Goal: Task Accomplishment & Management: Use online tool/utility

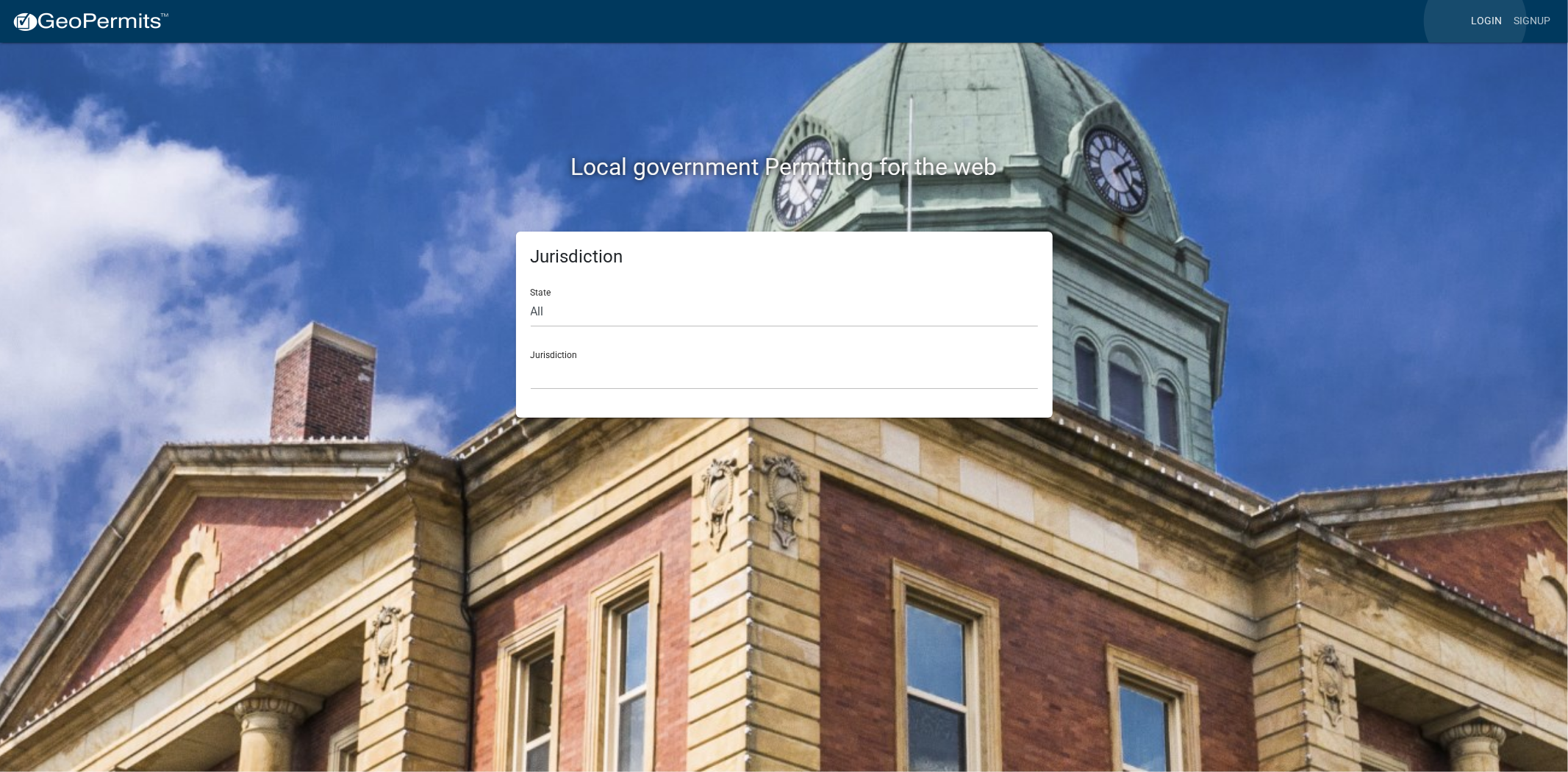
click at [1475, 21] on link "Login" at bounding box center [1486, 21] width 43 height 28
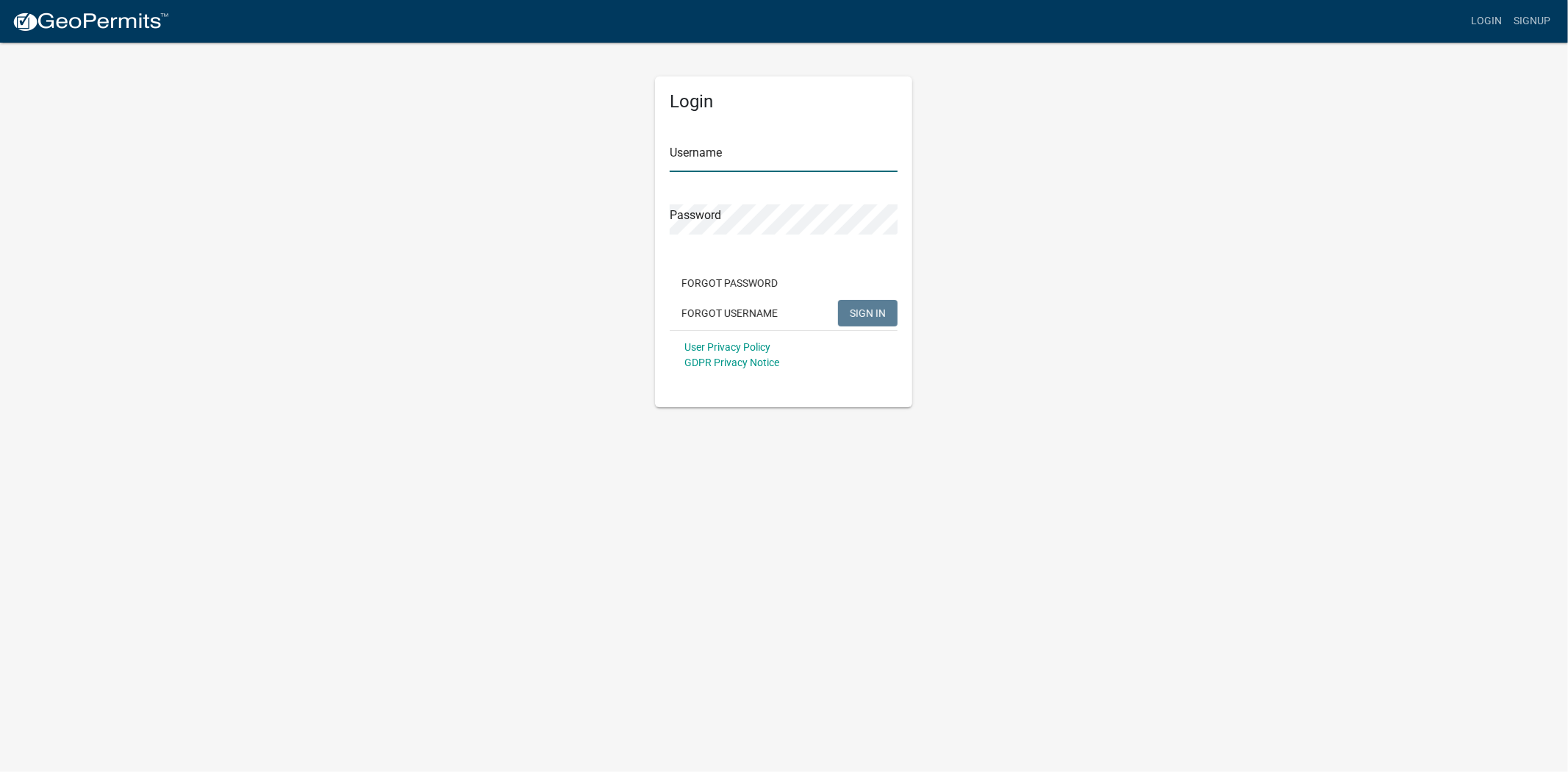
type input "MaryFrey"
click at [868, 312] on span "SIGN IN" at bounding box center [868, 312] width 36 height 12
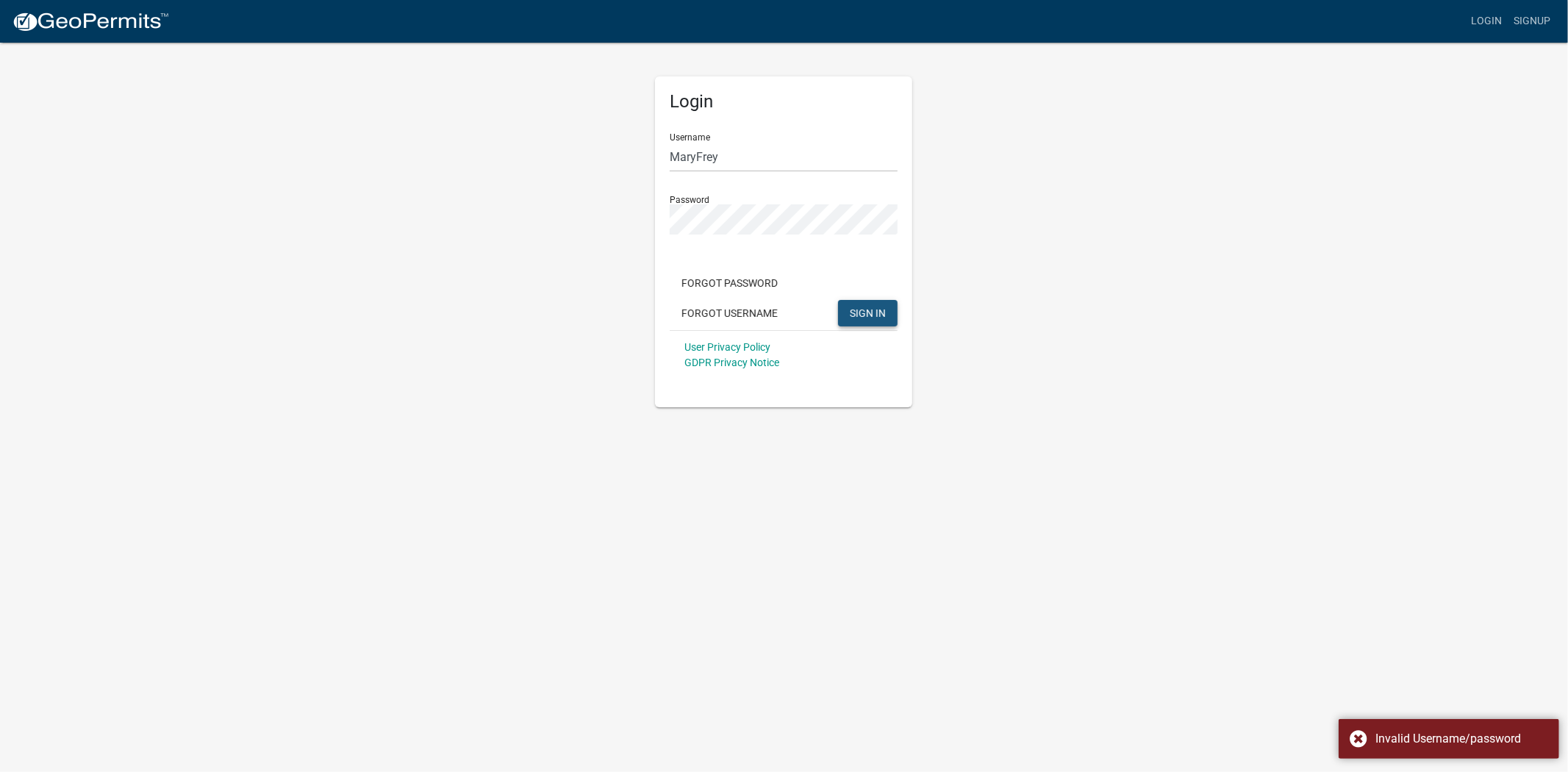
click at [855, 312] on span "SIGN IN" at bounding box center [868, 312] width 36 height 12
drag, startPoint x: 897, startPoint y: 478, endPoint x: 846, endPoint y: 461, distance: 53.8
click at [877, 471] on body "Internet Explorer does NOT work with GeoPermits. Get a new browser for more sec…" at bounding box center [784, 386] width 1568 height 772
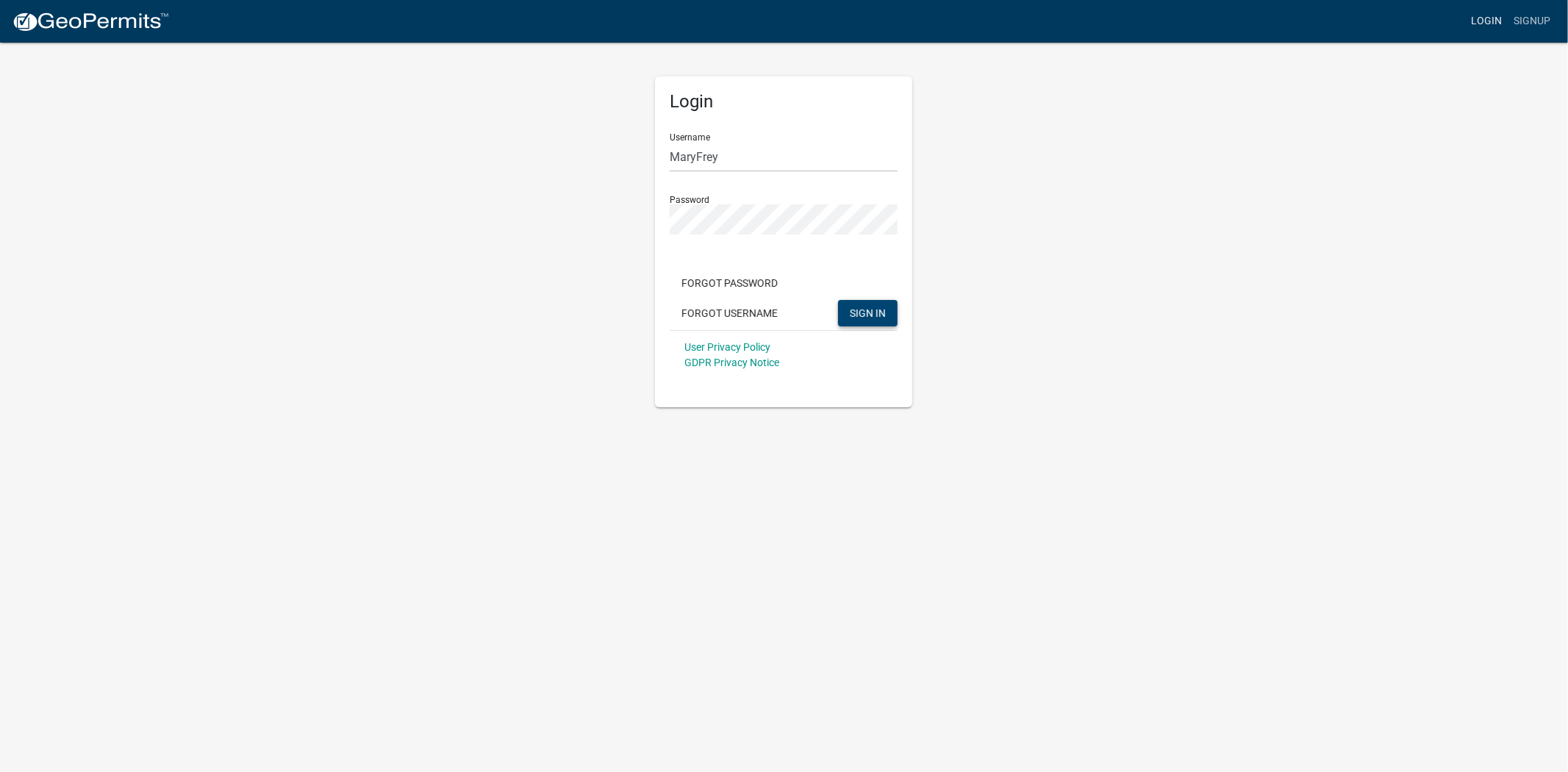
click at [1483, 23] on link "Login" at bounding box center [1486, 21] width 43 height 28
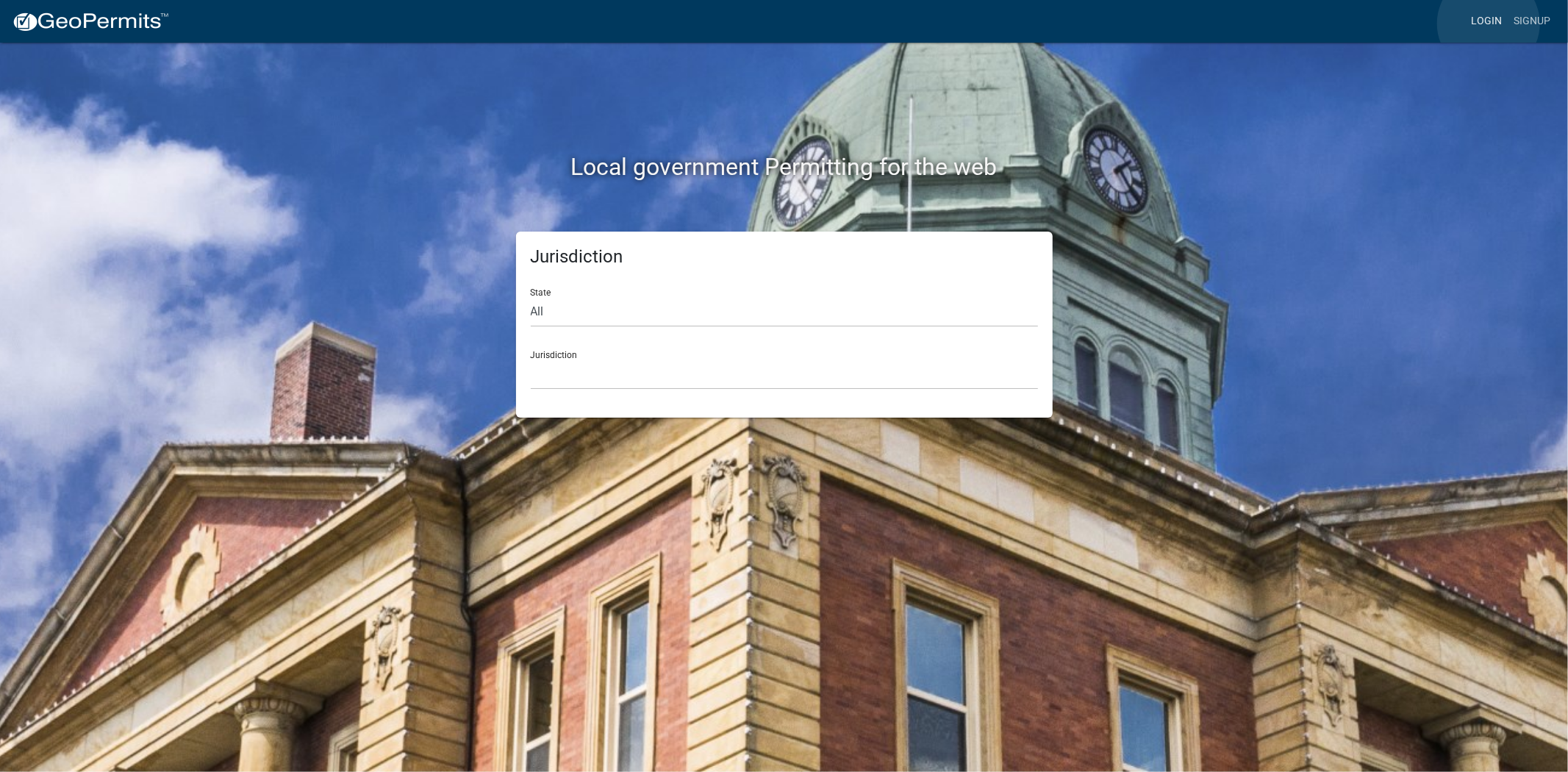
click at [1488, 23] on link "Login" at bounding box center [1486, 21] width 43 height 28
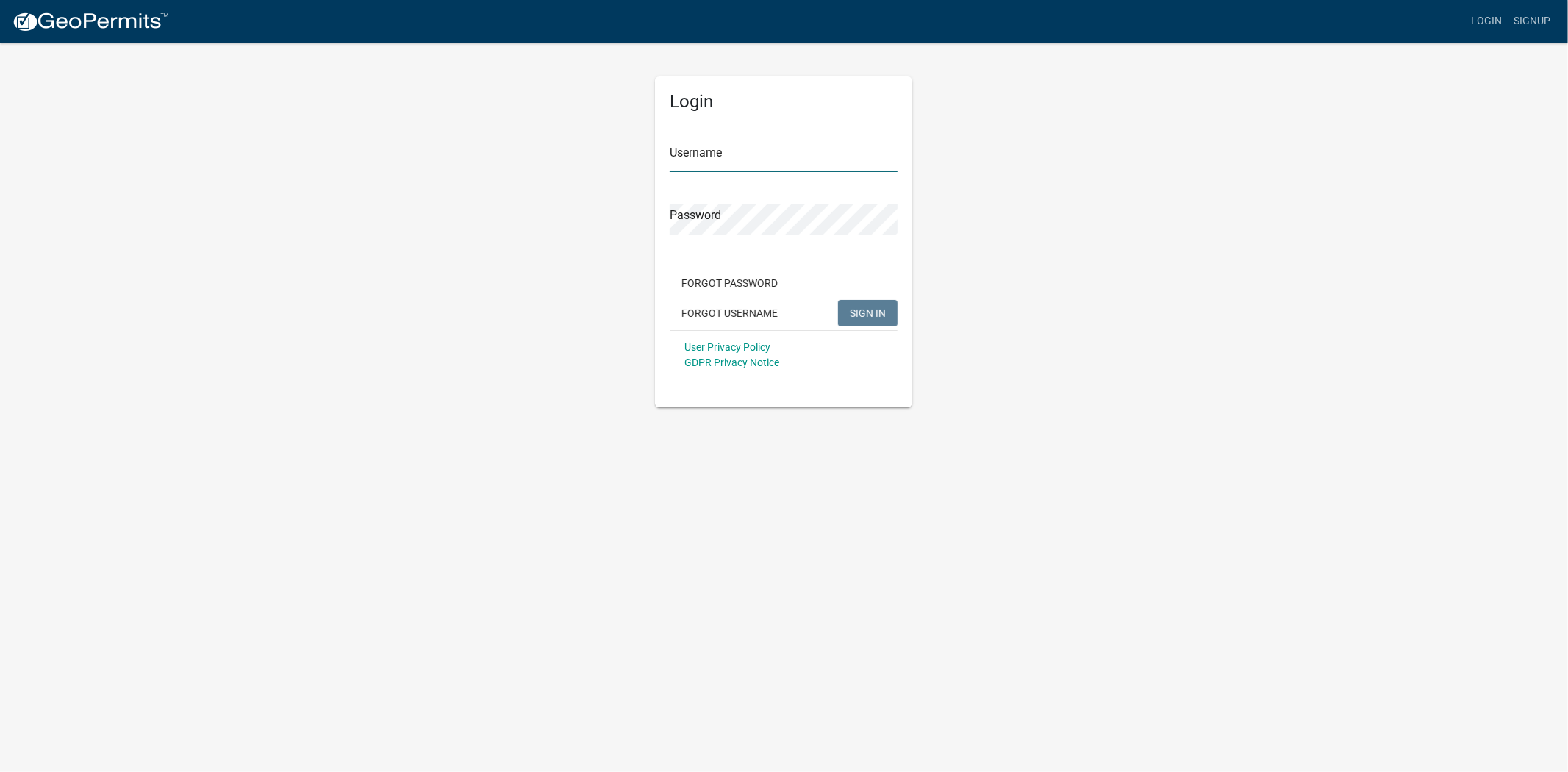
type input "MaryFrey"
click at [761, 285] on button "Forgot Password" at bounding box center [729, 283] width 120 height 27
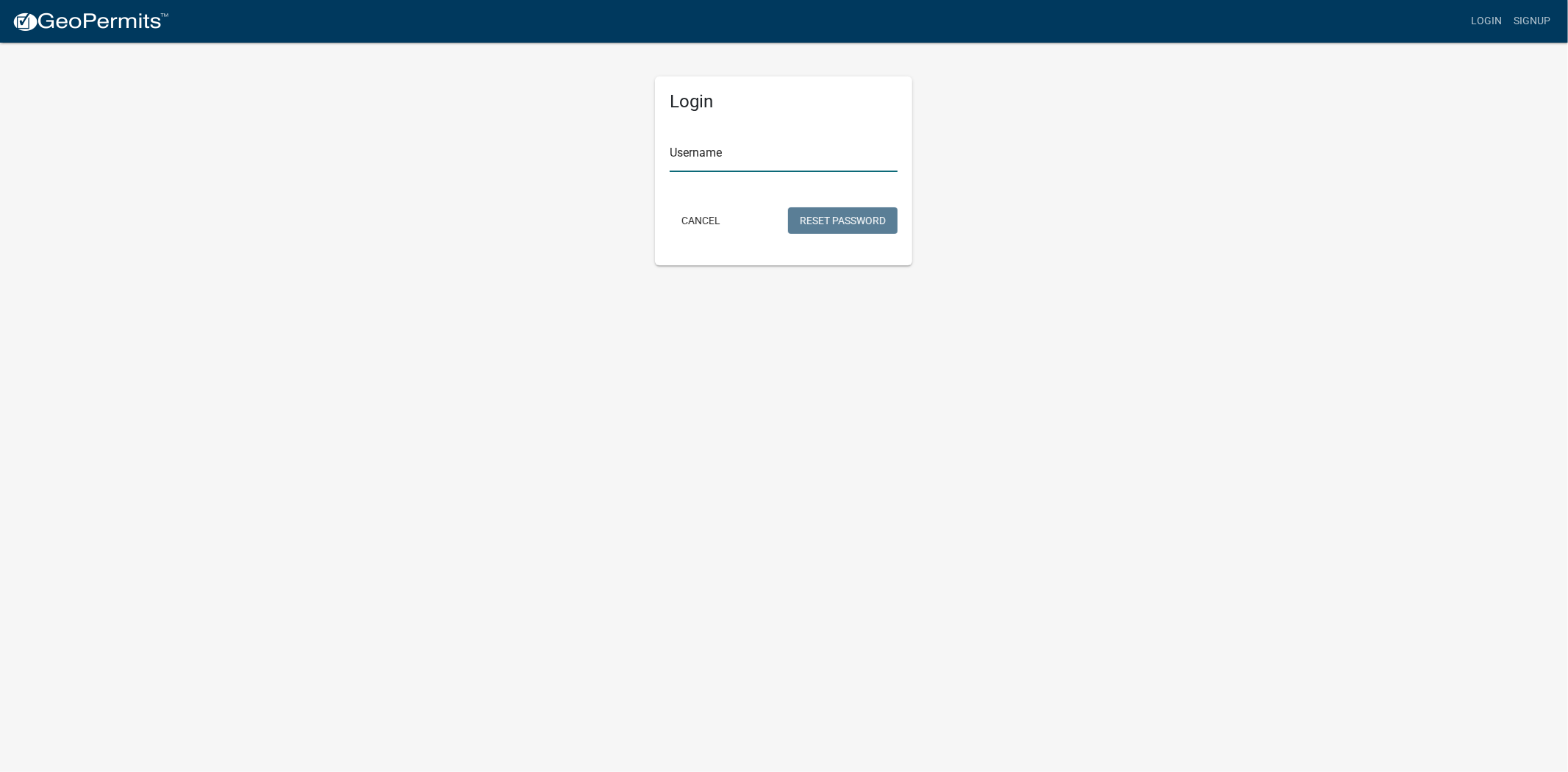
click at [704, 144] on input "Username" at bounding box center [784, 157] width 228 height 31
type input "MaryFrey"
click at [814, 219] on button "Reset Password" at bounding box center [843, 220] width 109 height 27
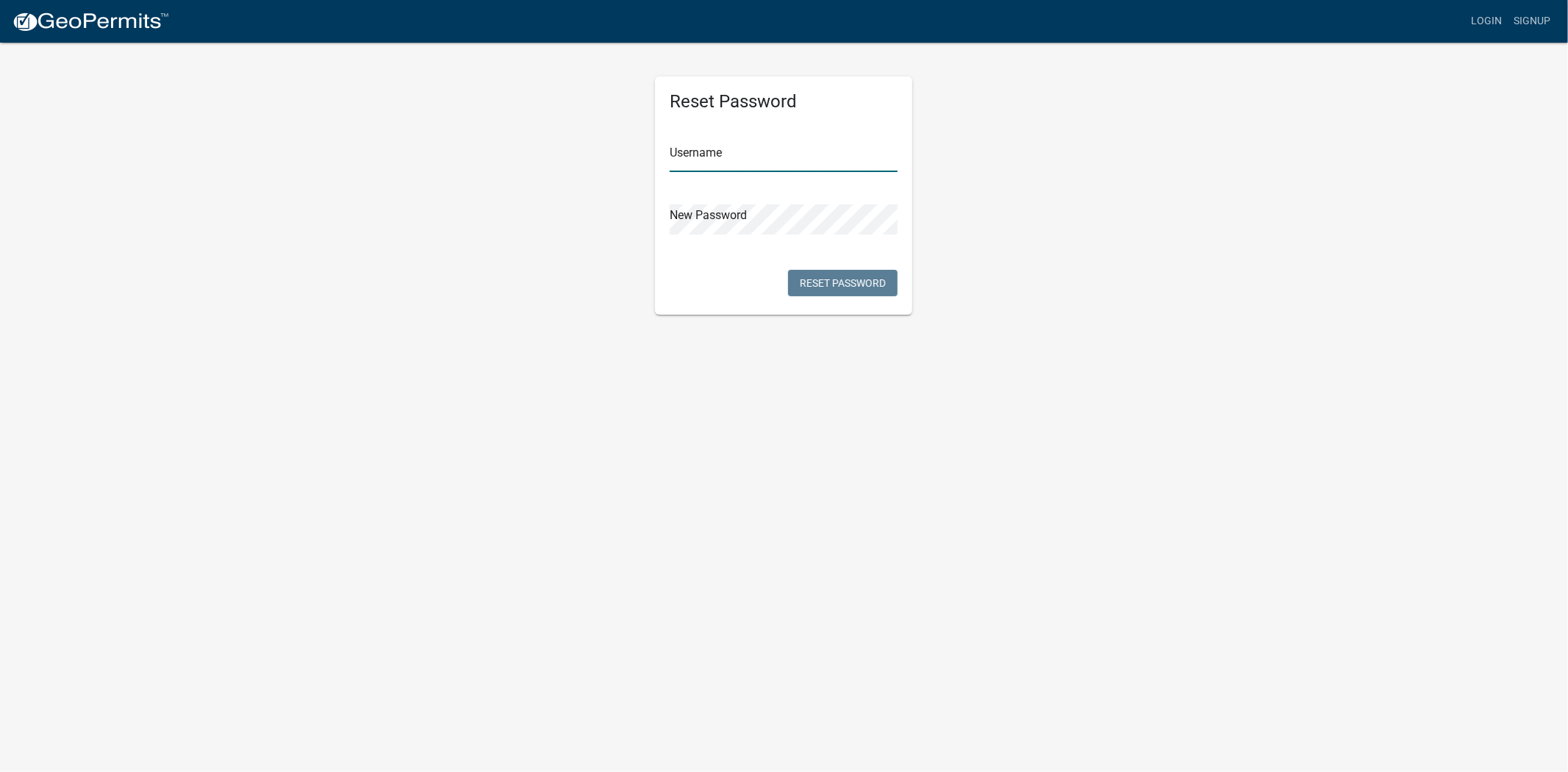
type input "MaryFrey"
click at [826, 278] on button "Reset Password" at bounding box center [843, 283] width 109 height 27
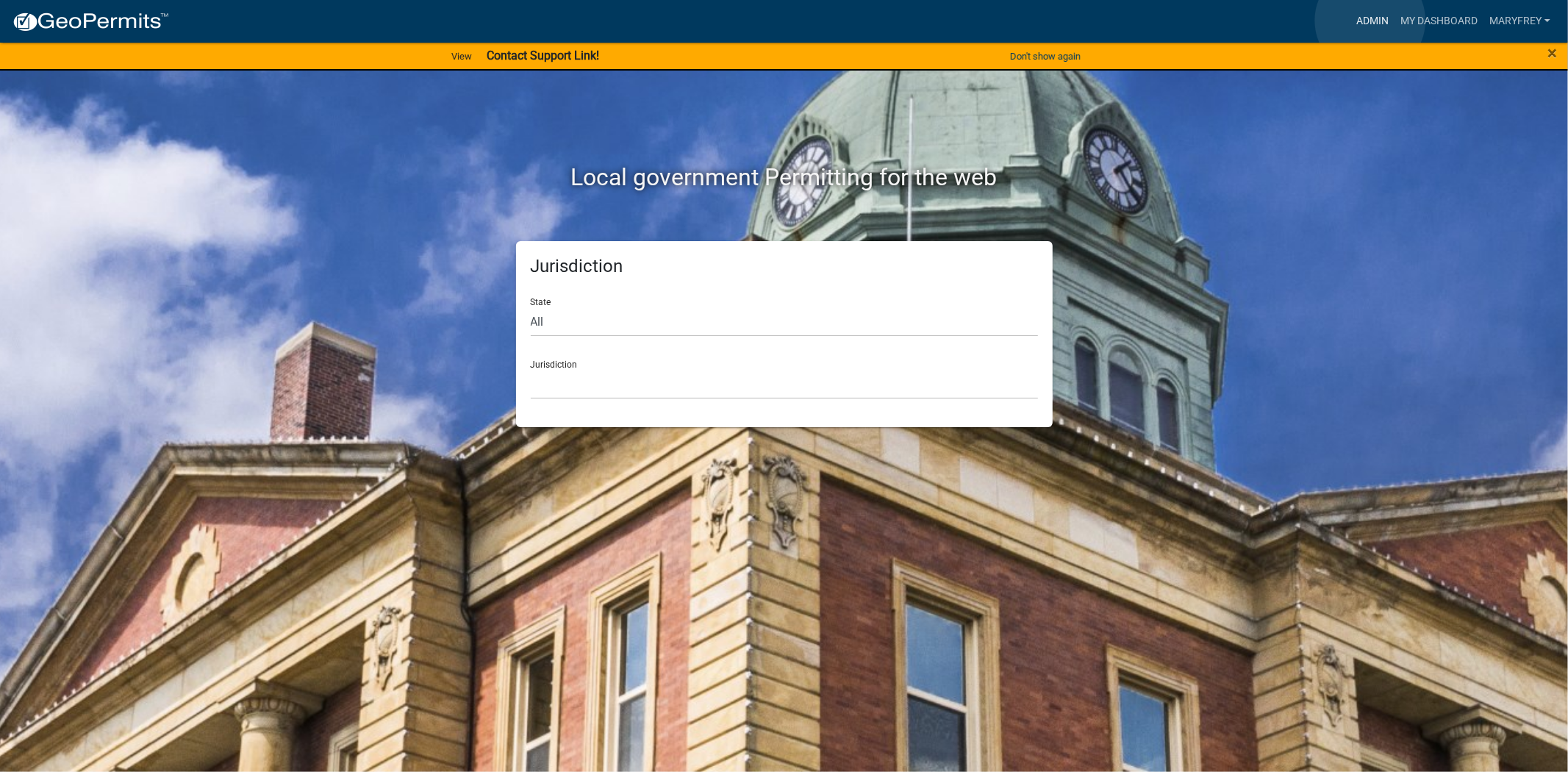
click at [1370, 21] on link "Admin" at bounding box center [1372, 21] width 44 height 28
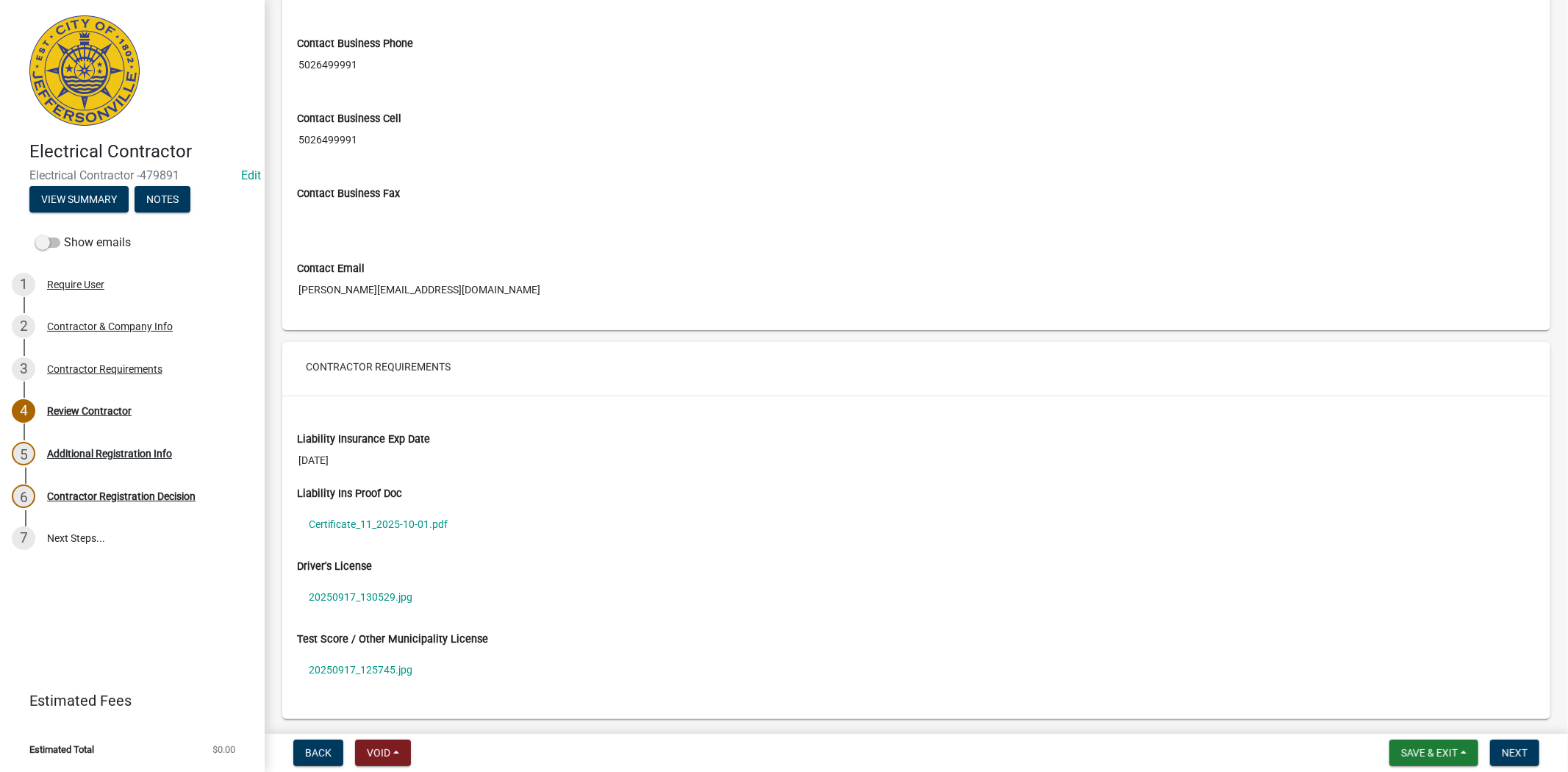
scroll to position [846, 0]
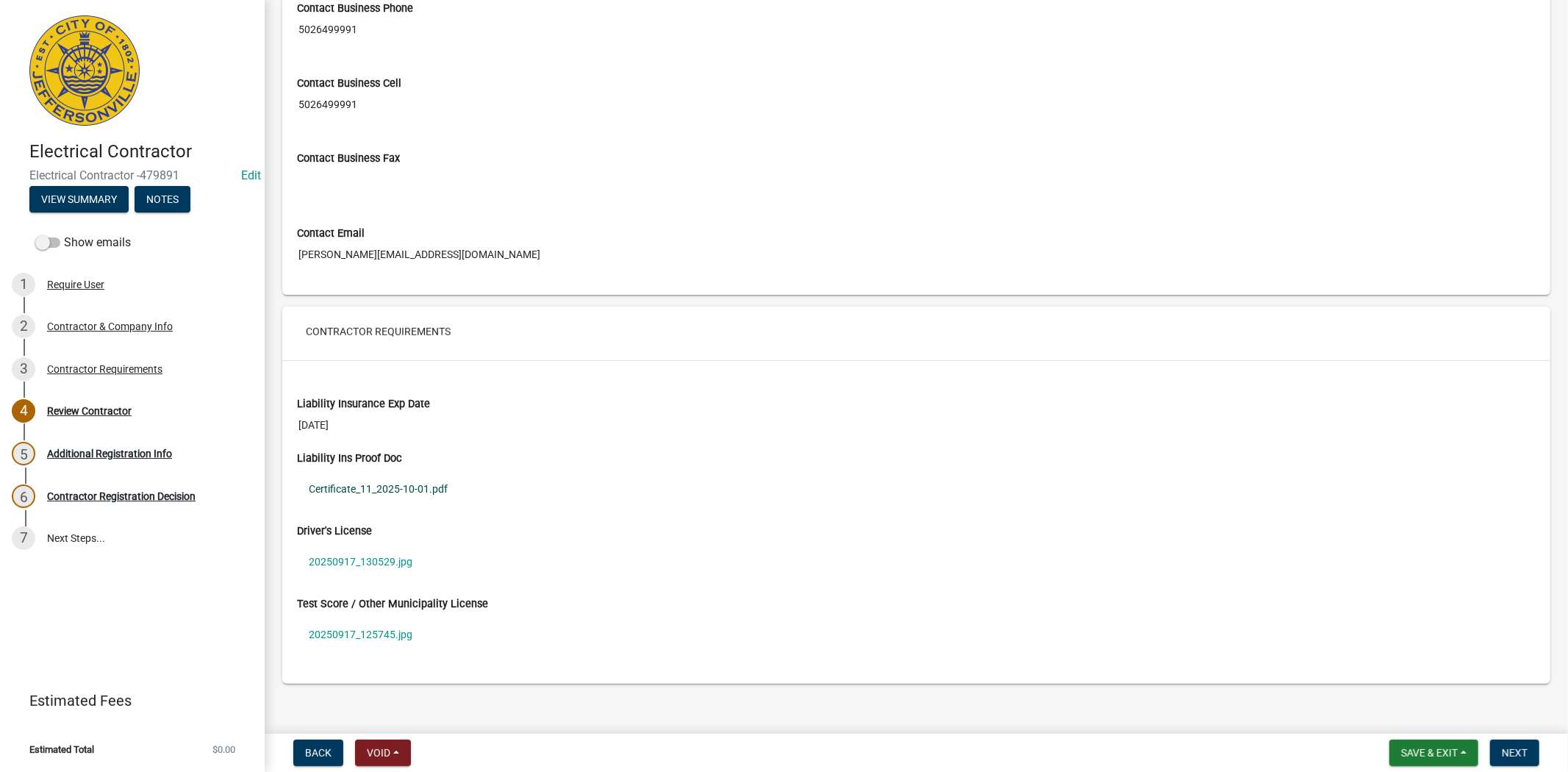
click at [361, 488] on link "Certificate_11_2025-10-01.pdf" at bounding box center [917, 488] width 1239 height 34
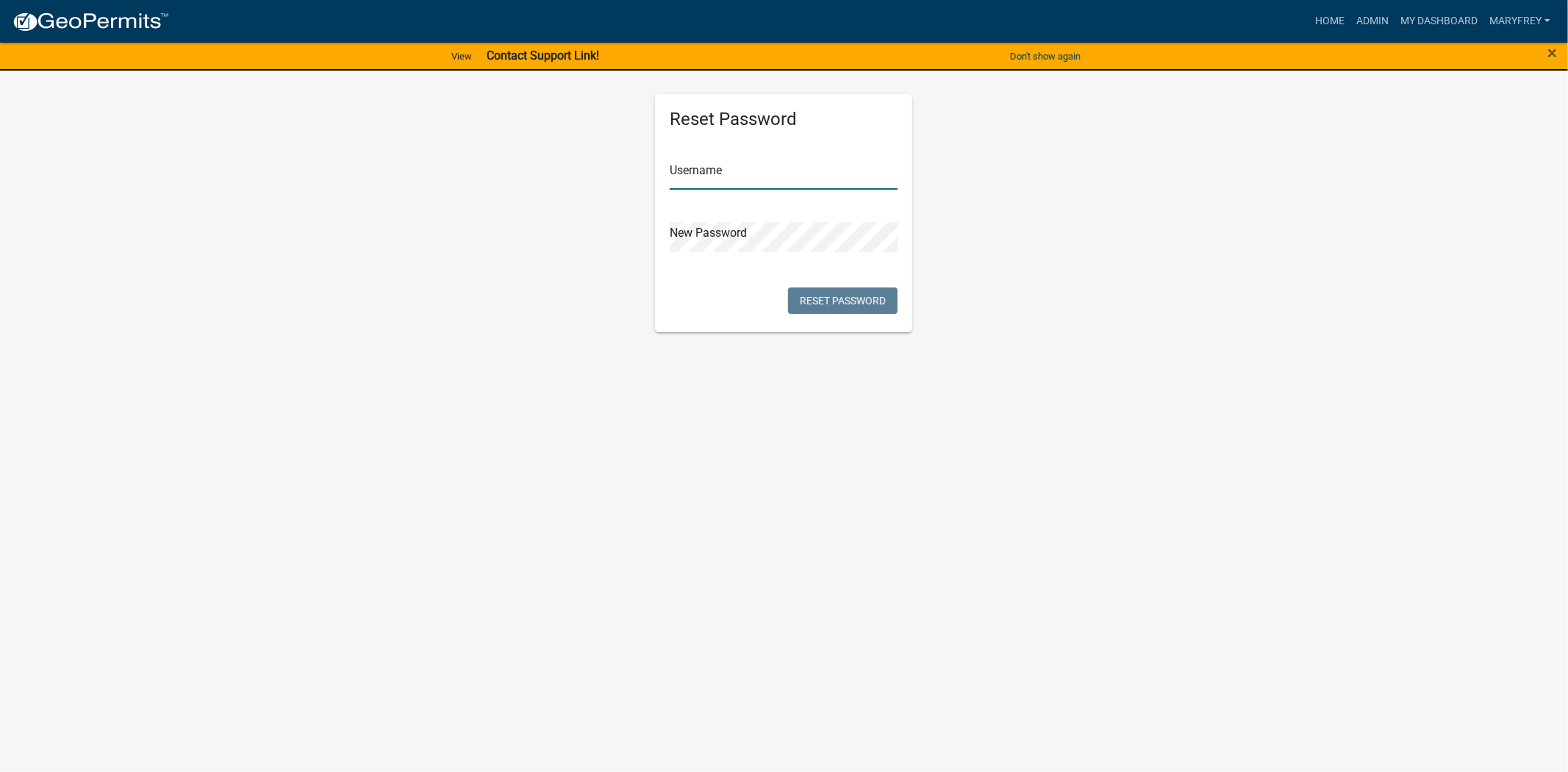
type input "MaryFrey"
click at [699, 302] on div "Reset Password Username MaryFrey New Password Reset Password" at bounding box center [783, 213] width 257 height 238
click at [871, 299] on button "Reset Password" at bounding box center [843, 300] width 109 height 27
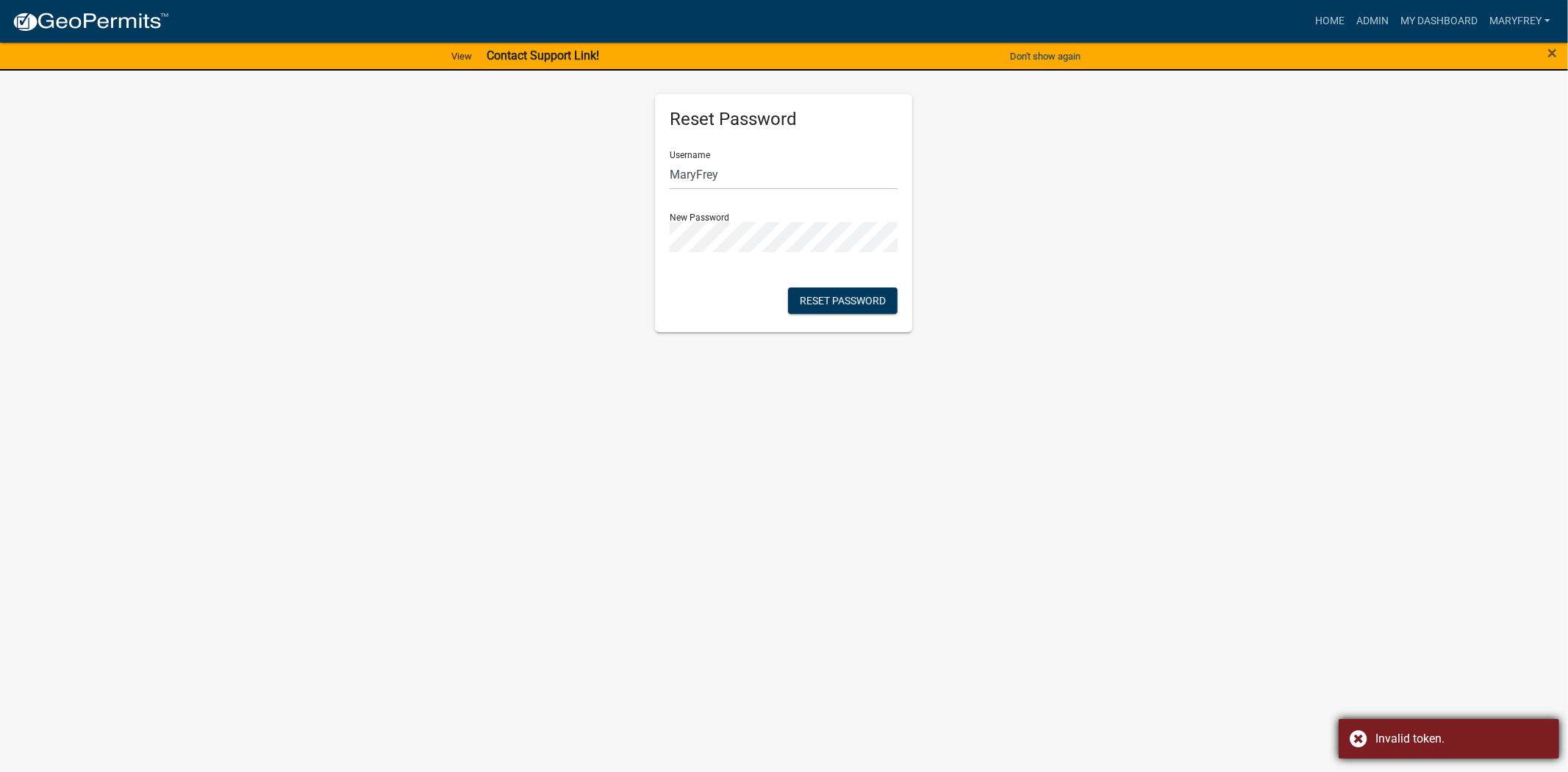
click at [1355, 733] on div "Invalid token." at bounding box center [1448, 738] width 221 height 39
click at [627, 241] on div "Reset Password Username MaryFrey New Password Reset Password" at bounding box center [784, 195] width 838 height 273
click at [1375, 20] on link "Admin" at bounding box center [1372, 21] width 44 height 28
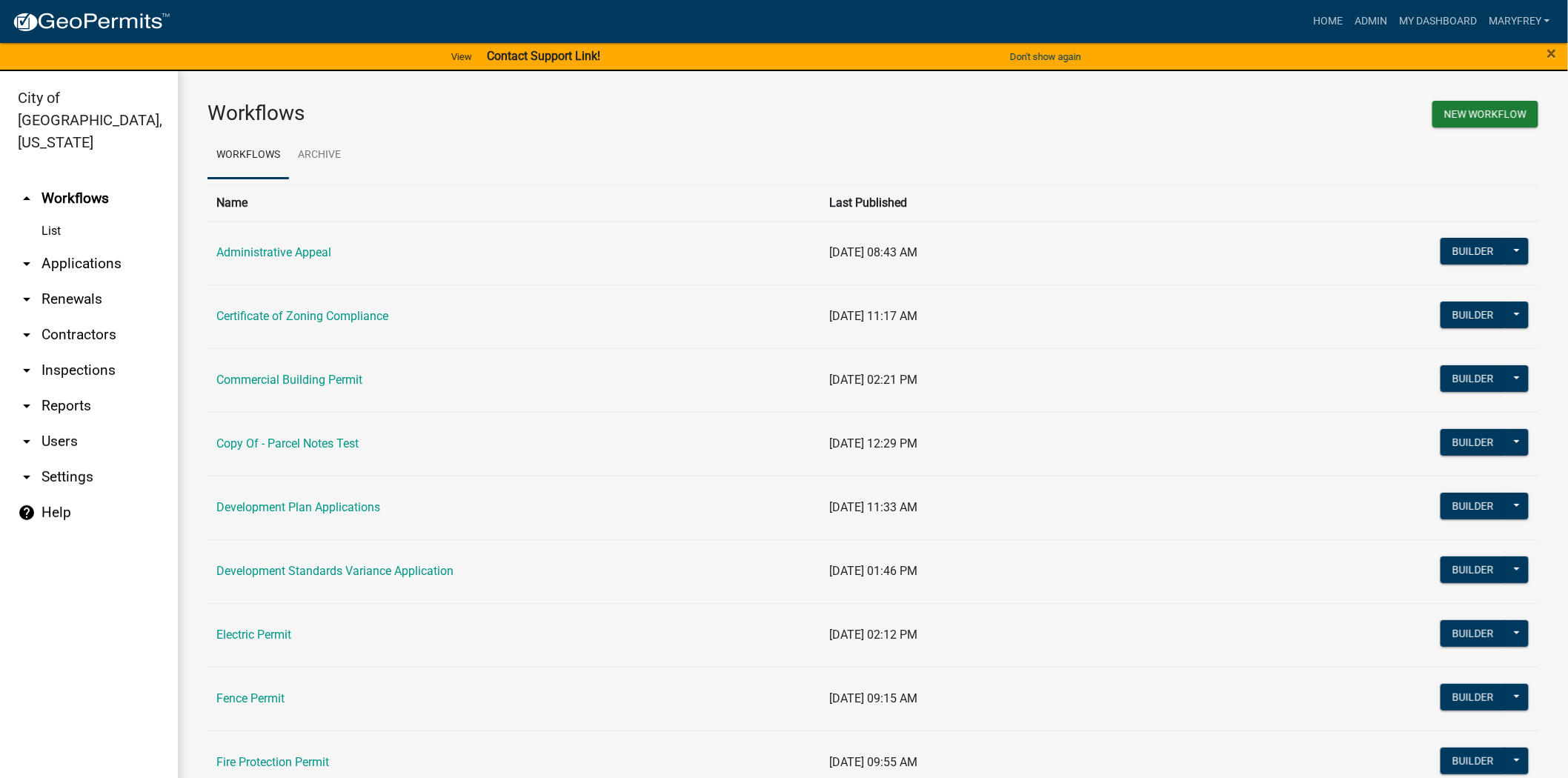
click at [97, 246] on link "arrow_drop_down Applications" at bounding box center [89, 264] width 178 height 36
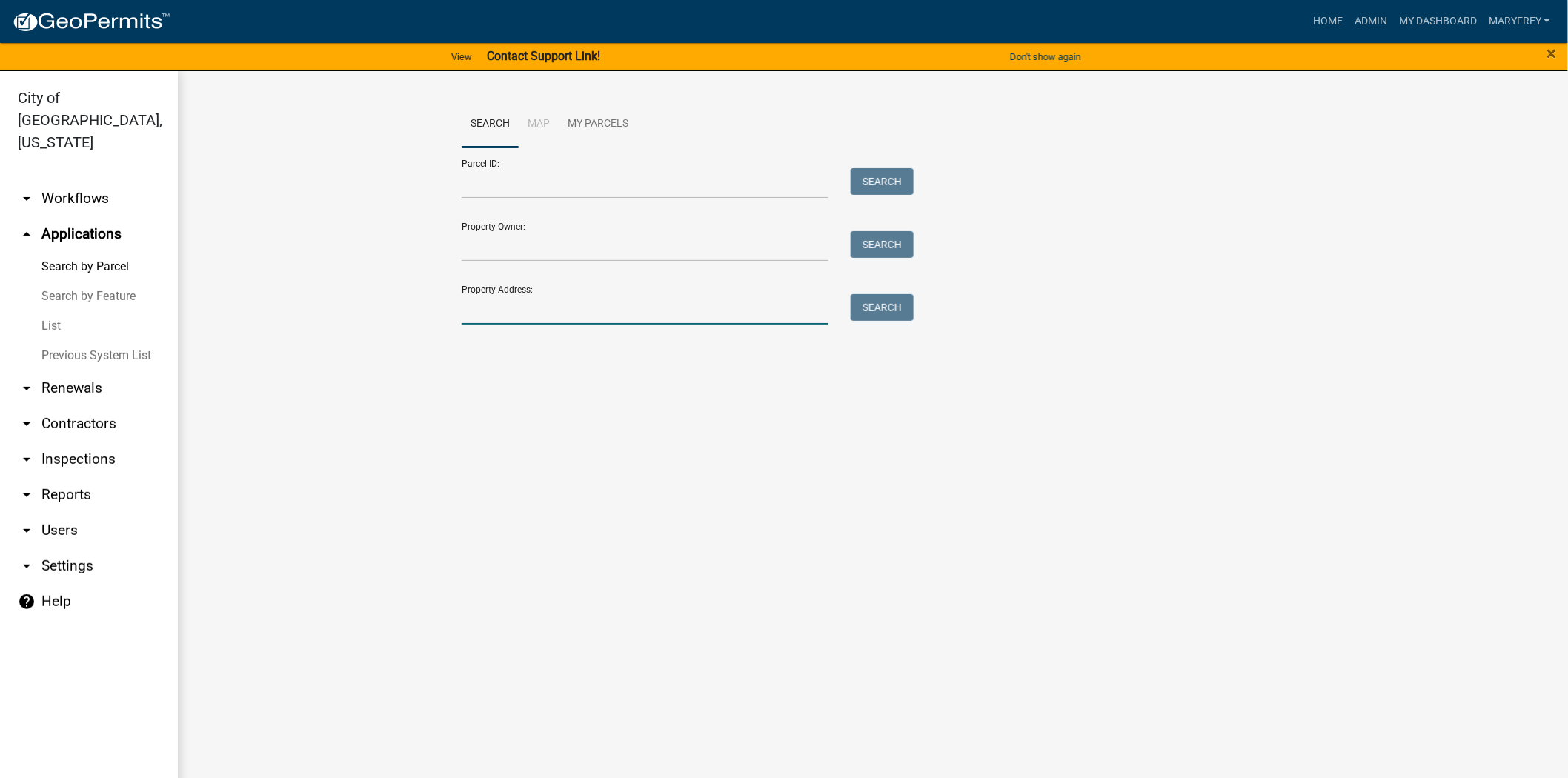
click at [487, 317] on input "Property Address:" at bounding box center [645, 309] width 367 height 31
click at [880, 309] on button "Search" at bounding box center [882, 307] width 63 height 27
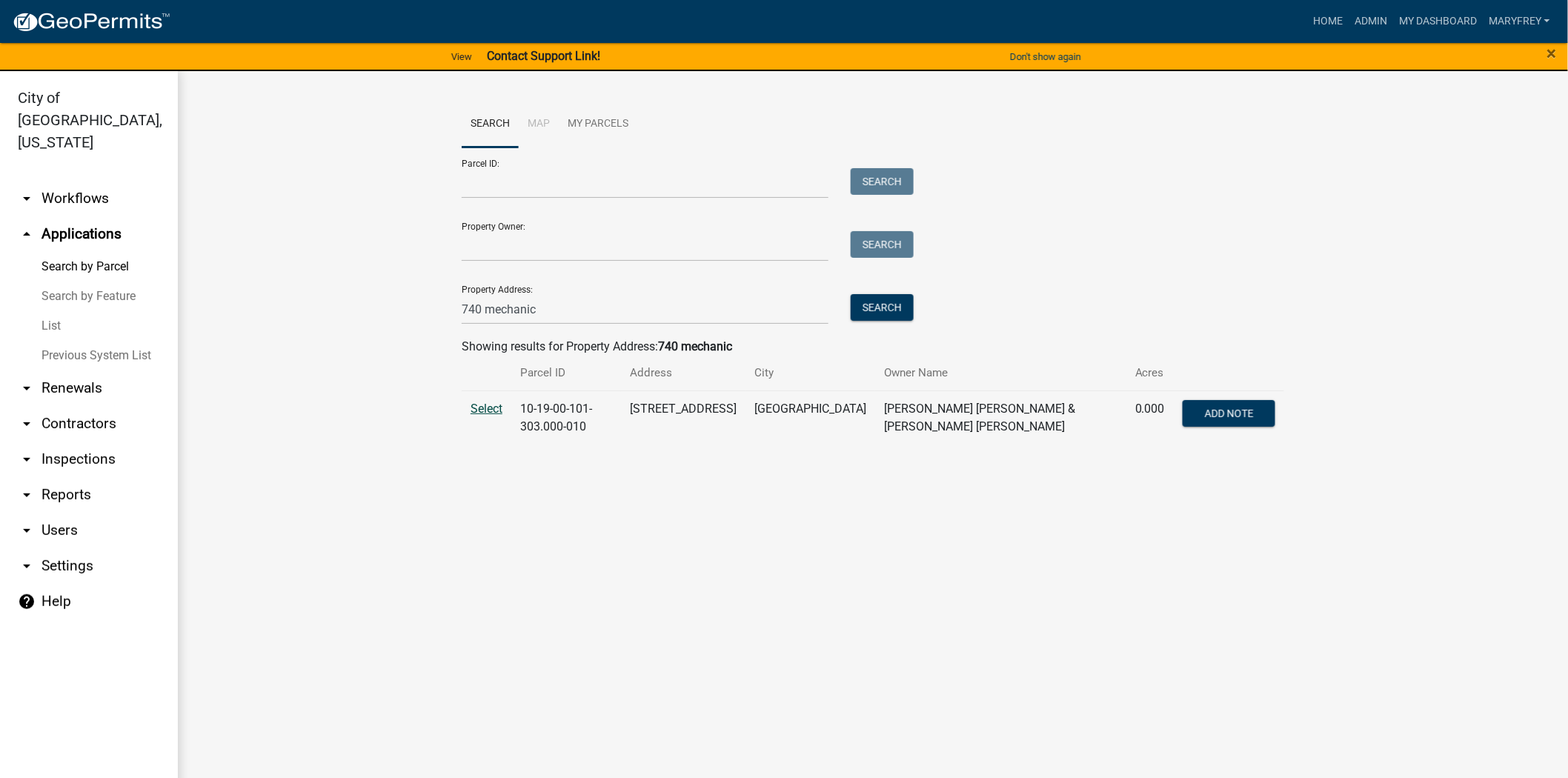
click at [484, 408] on span "Select" at bounding box center [486, 408] width 32 height 14
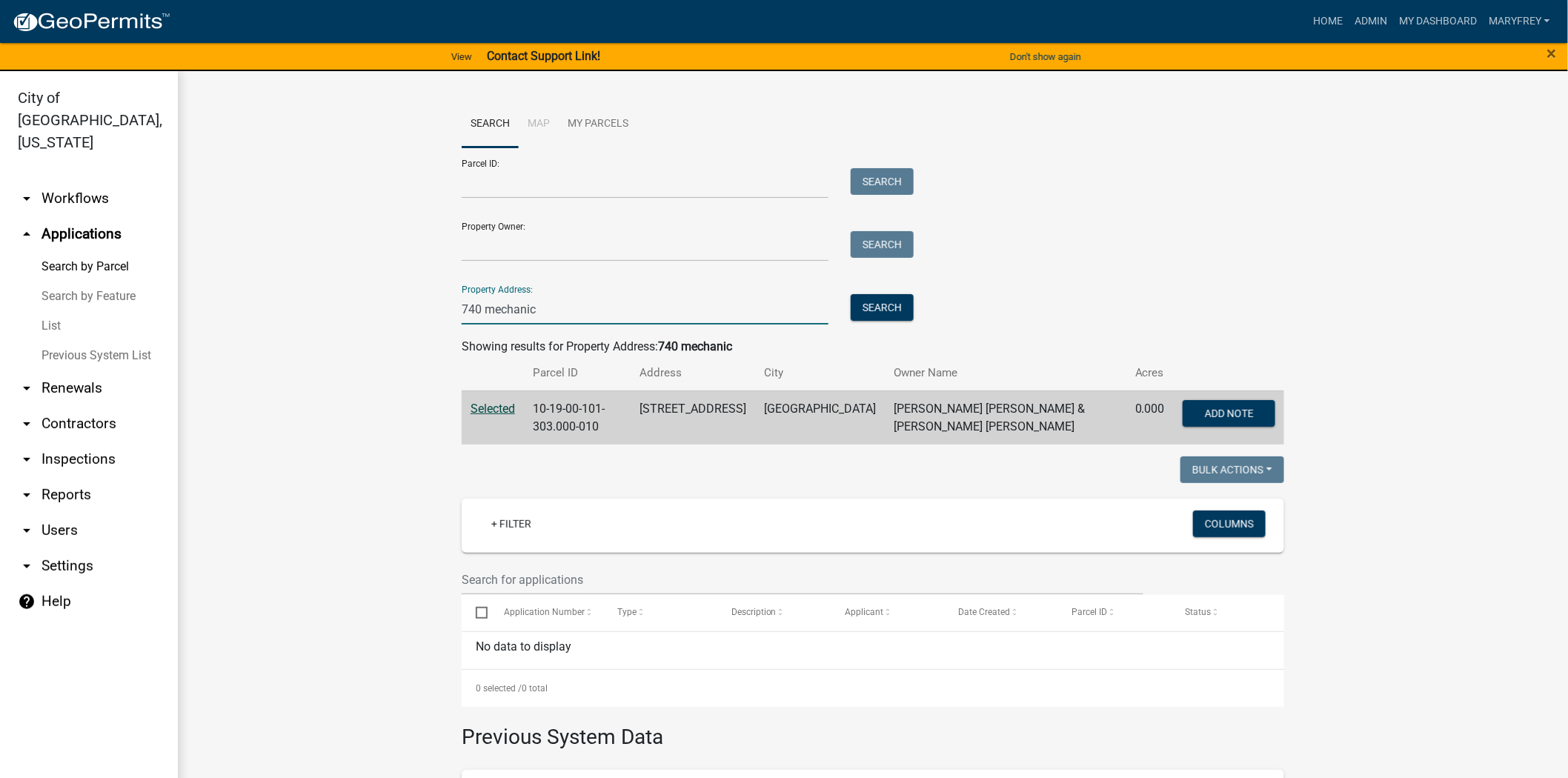
drag, startPoint x: 442, startPoint y: 304, endPoint x: 327, endPoint y: 313, distance: 115.4
click at [327, 313] on wm-workflow-application-search-view "Search Map My Parcels Parcel ID: Search Property Owner: Search Property Address…" at bounding box center [872, 538] width 1331 height 877
type input "515 ninth"
click at [854, 312] on button "Search" at bounding box center [882, 307] width 63 height 27
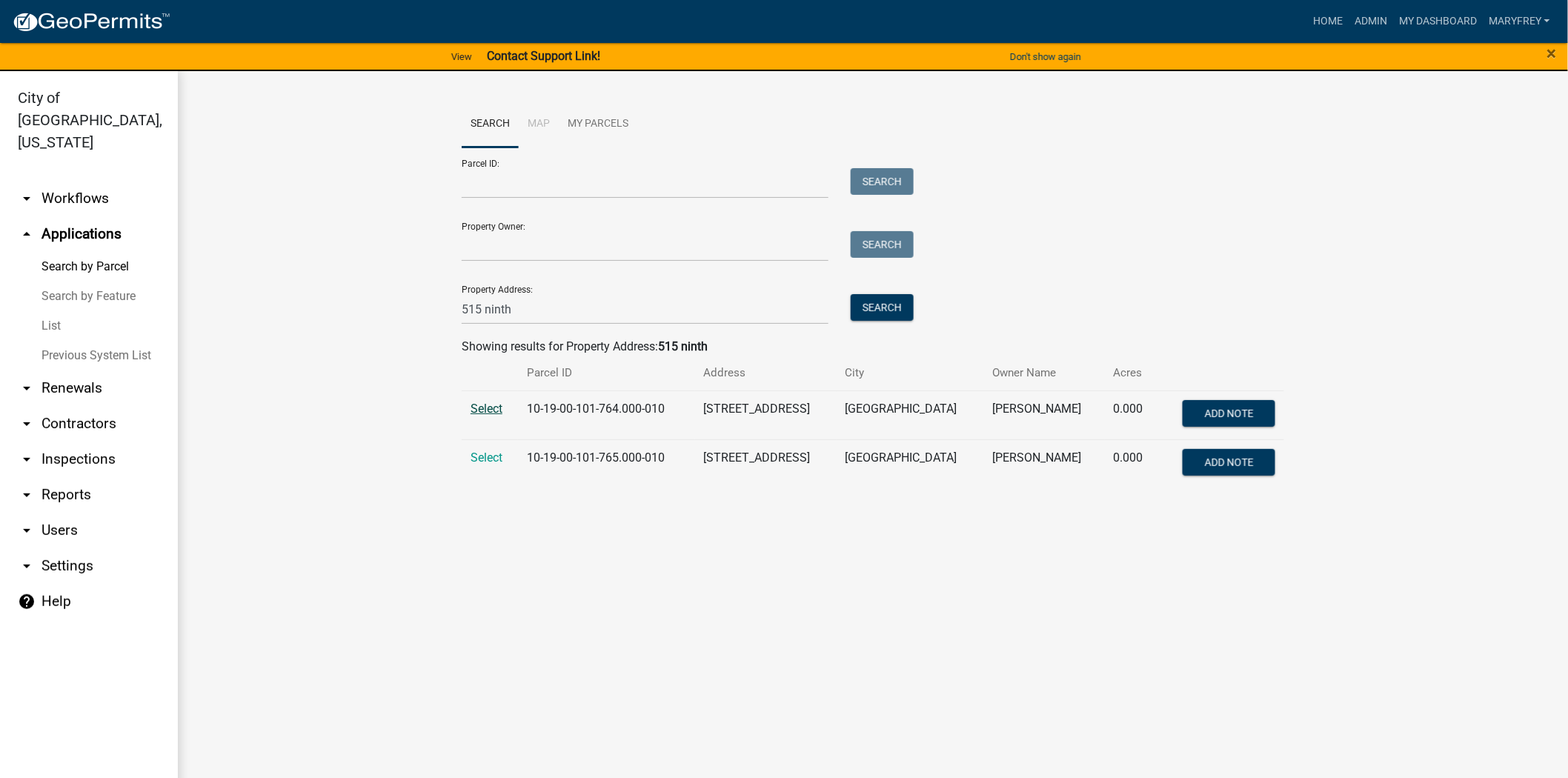
click at [485, 412] on span "Select" at bounding box center [486, 408] width 32 height 14
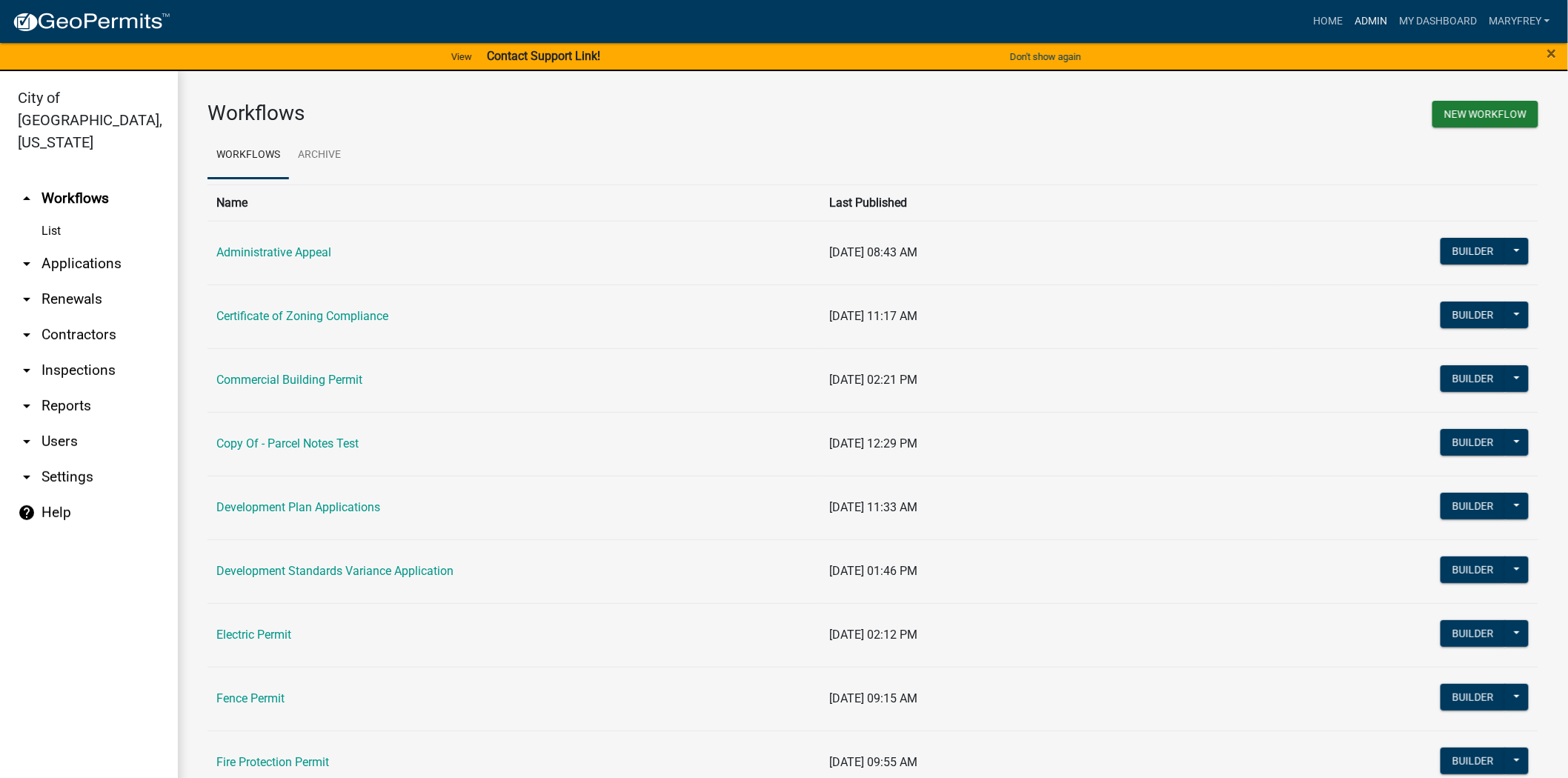
click at [1364, 18] on link "Admin" at bounding box center [1370, 21] width 45 height 28
click at [92, 246] on link "arrow_drop_down Applications" at bounding box center [89, 264] width 178 height 36
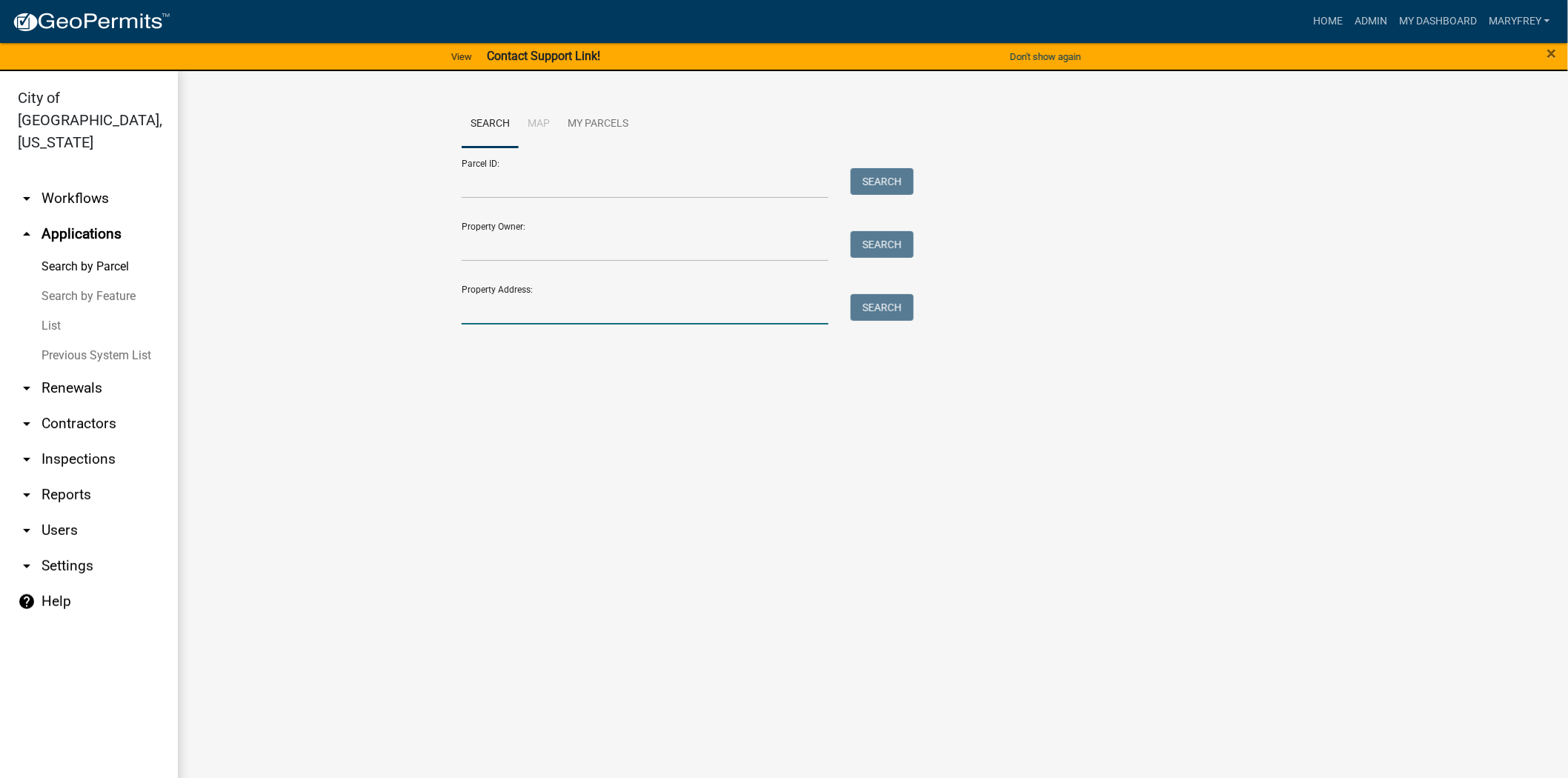
click at [510, 321] on input "Property Address:" at bounding box center [645, 309] width 367 height 31
type input "1 riverpoint"
click at [884, 309] on button "Search" at bounding box center [882, 307] width 63 height 27
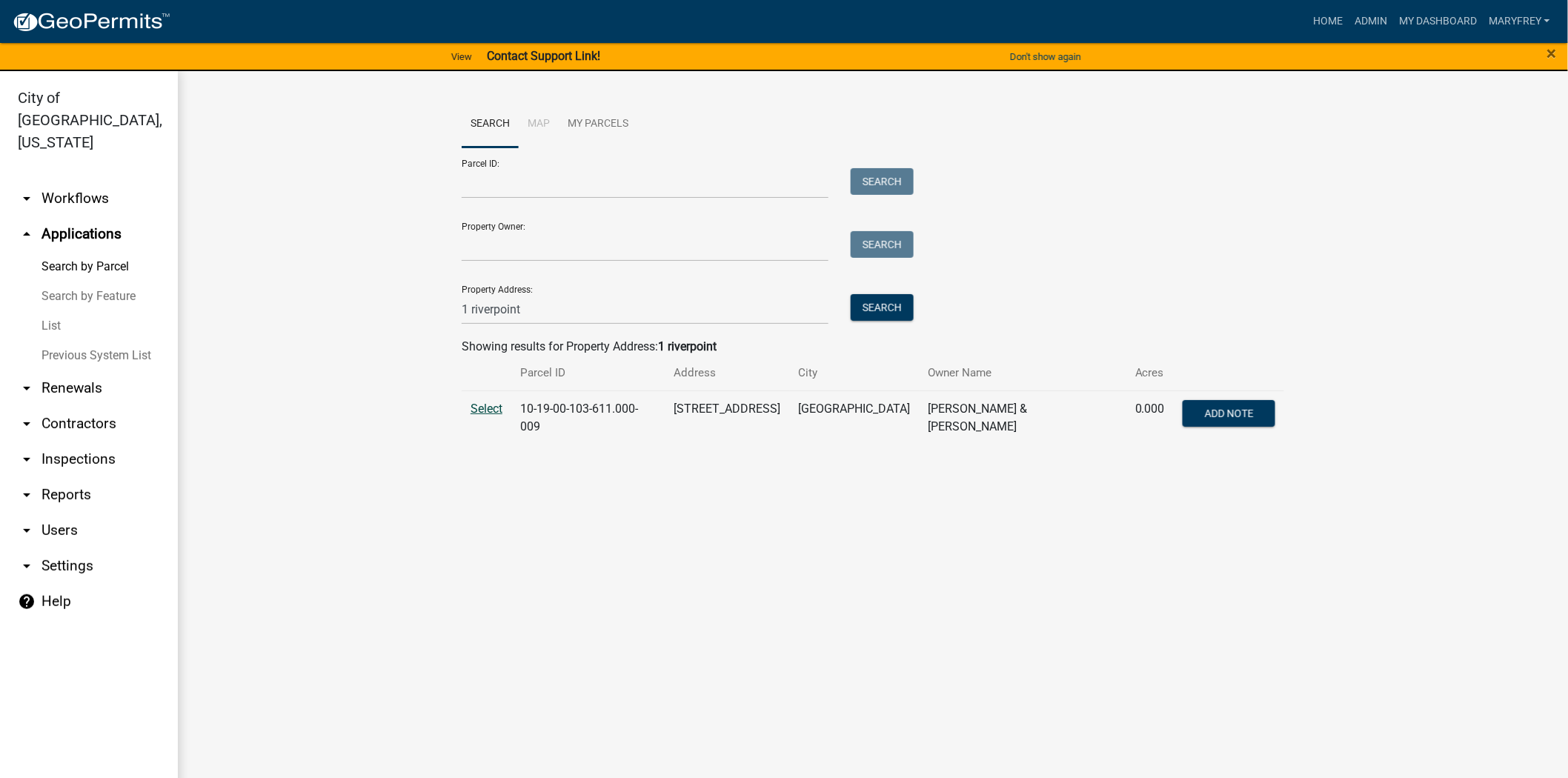
click at [492, 413] on span "Select" at bounding box center [486, 408] width 32 height 14
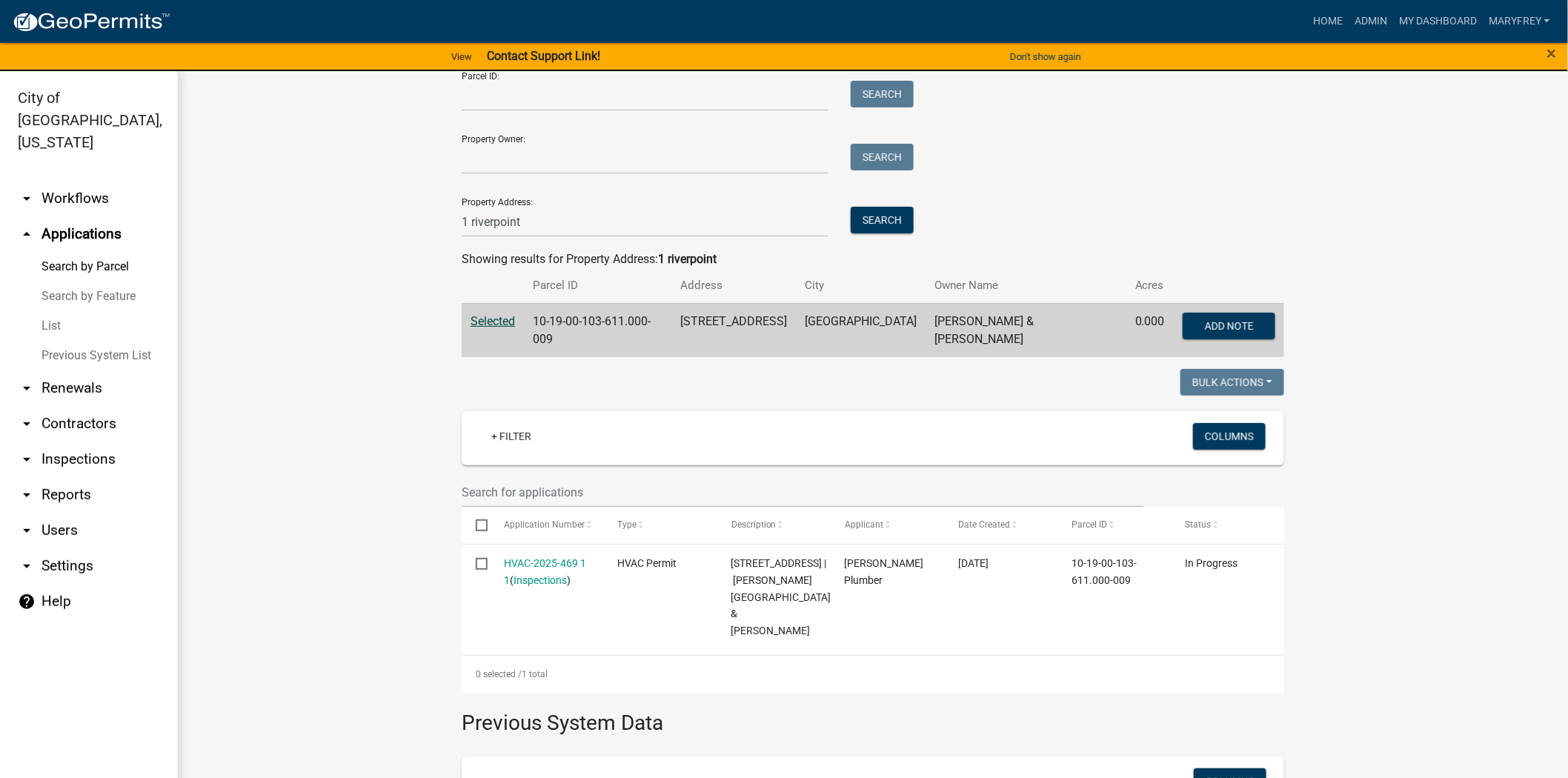
scroll to position [79, 0]
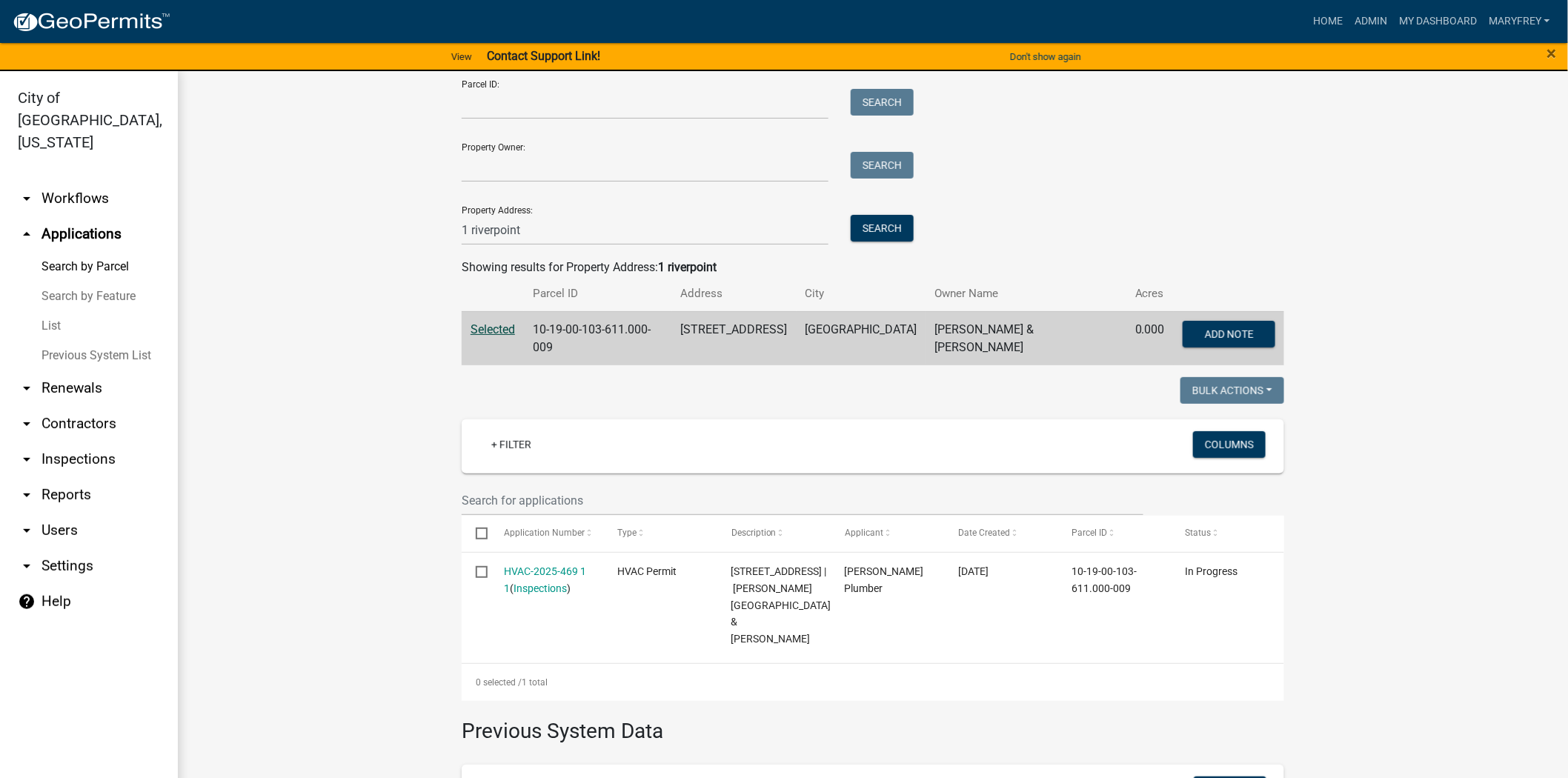
click at [72, 182] on link "arrow_drop_down Workflows" at bounding box center [89, 198] width 178 height 36
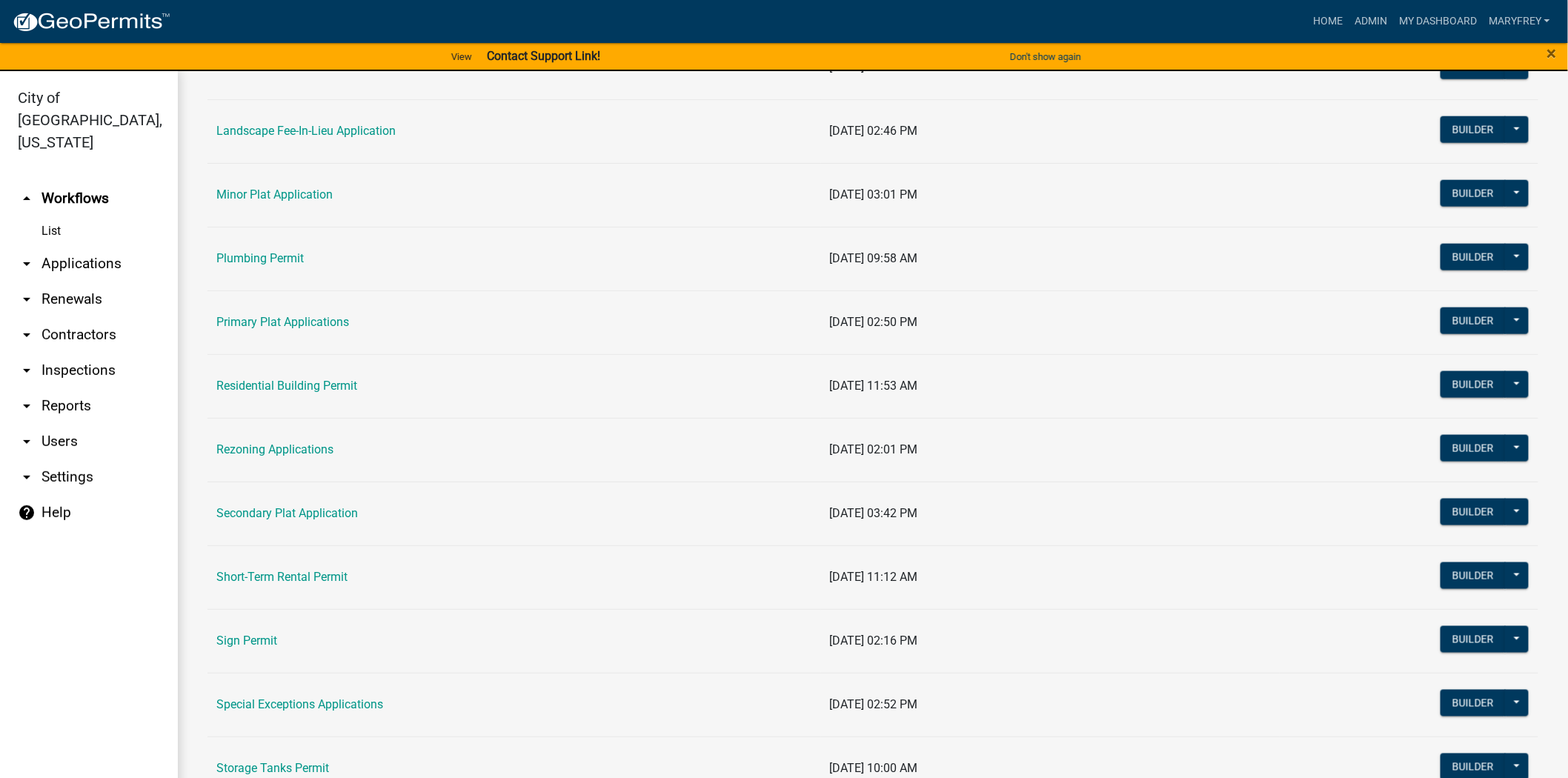
scroll to position [826, 0]
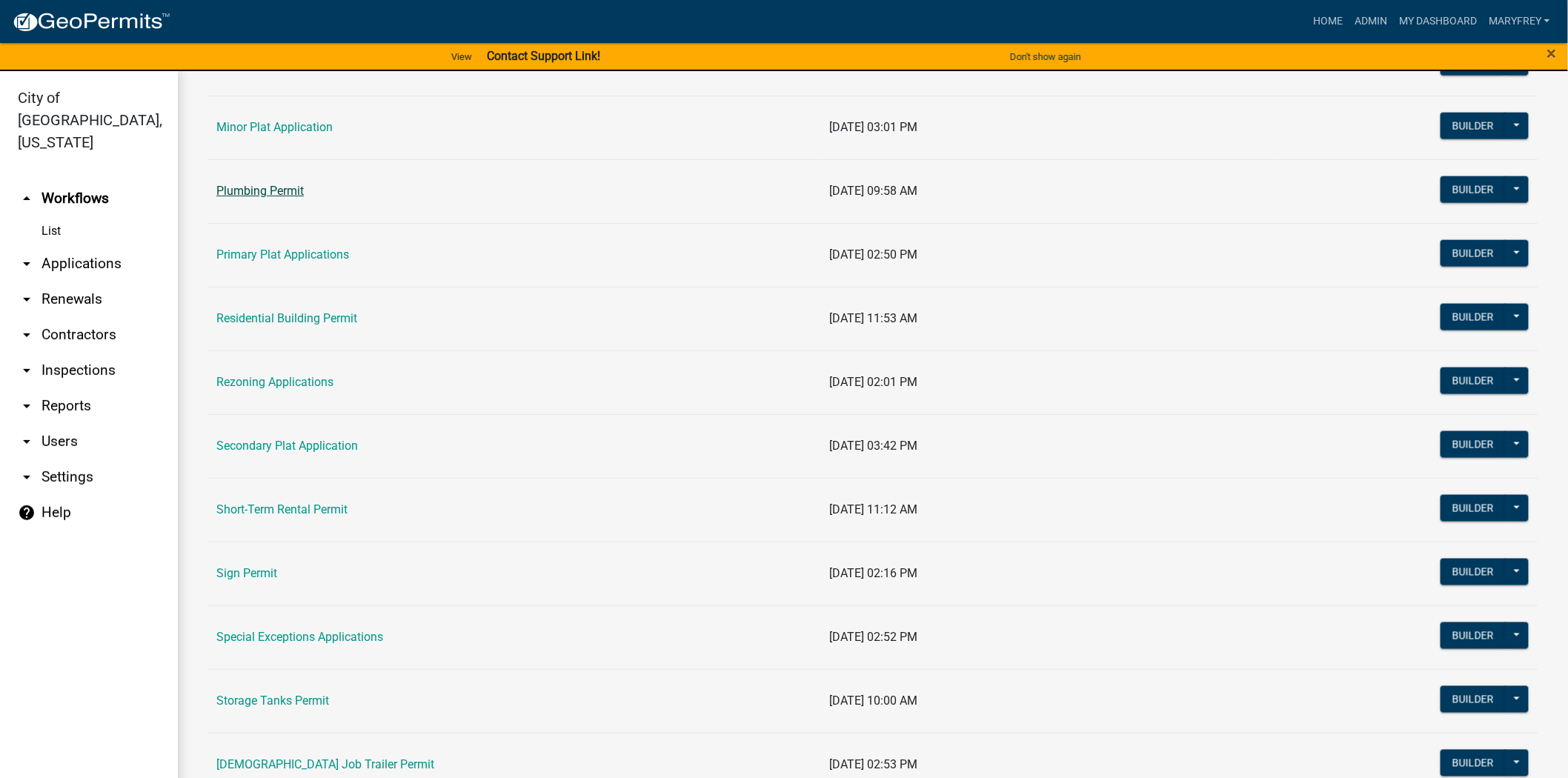
click at [290, 196] on link "Plumbing Permit" at bounding box center [260, 190] width 87 height 14
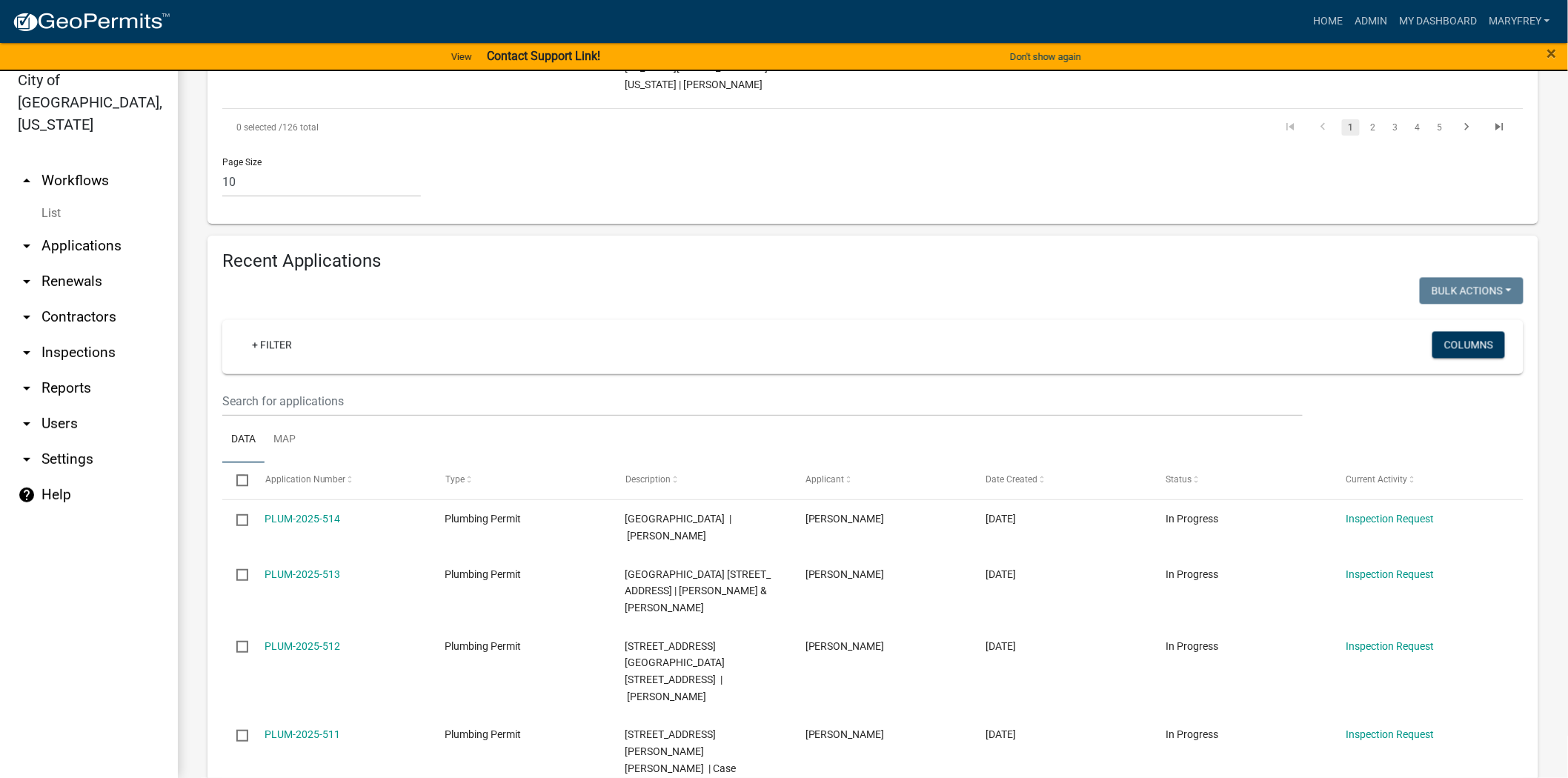
scroll to position [1262, 0]
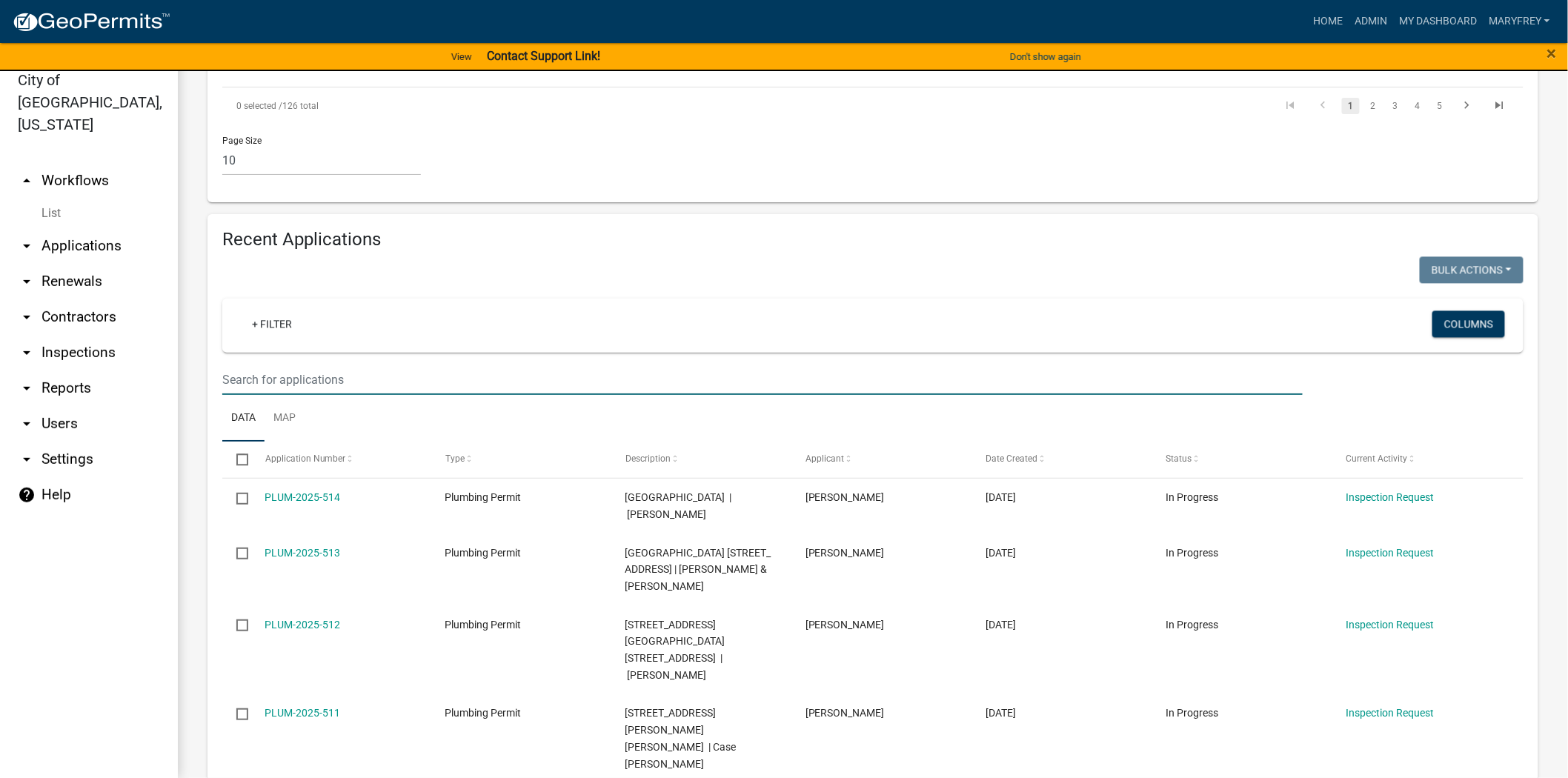
click at [266, 364] on input "text" at bounding box center [763, 380] width 1080 height 31
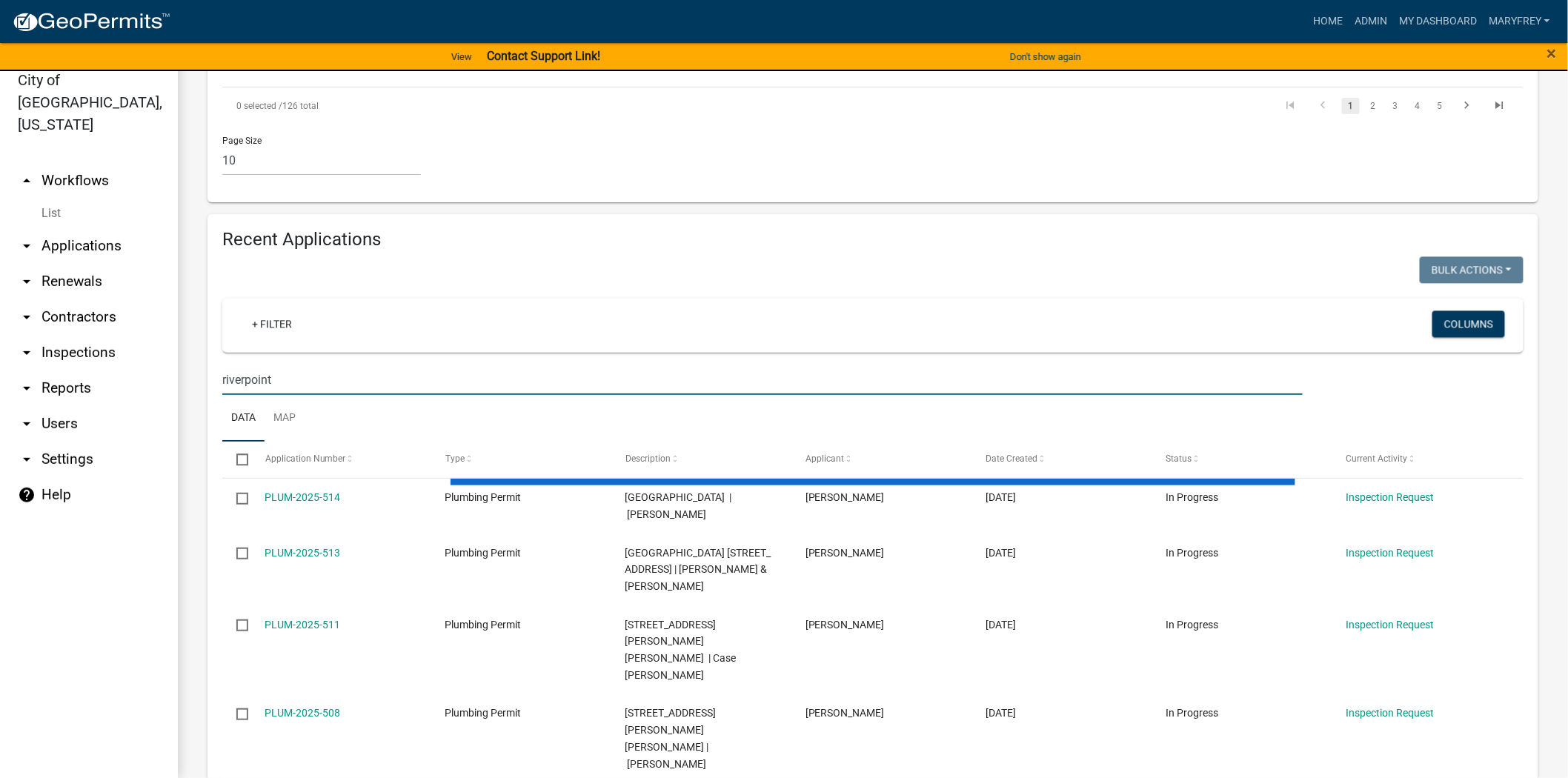
scroll to position [920, 0]
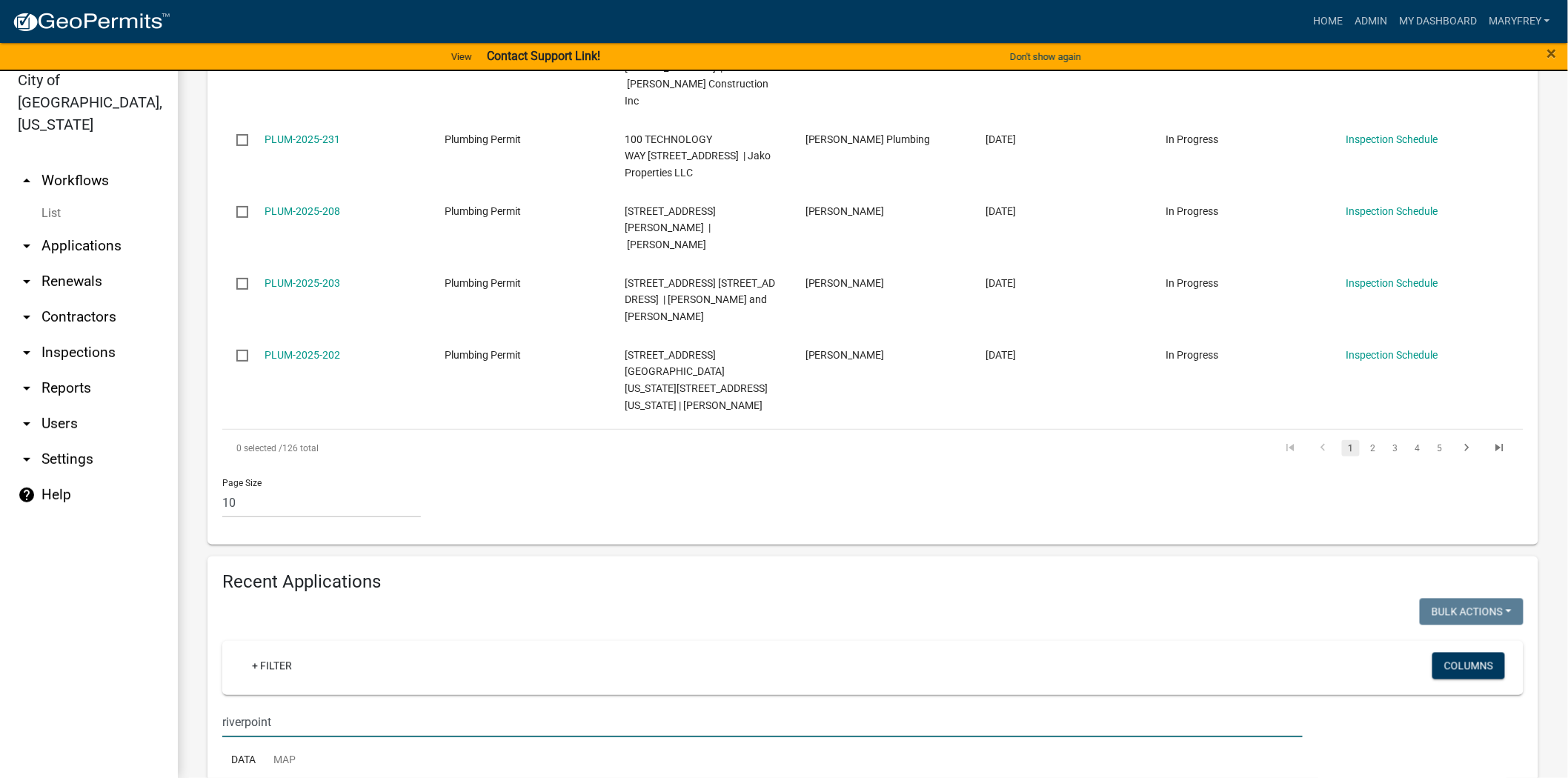
type input "riverpoint"
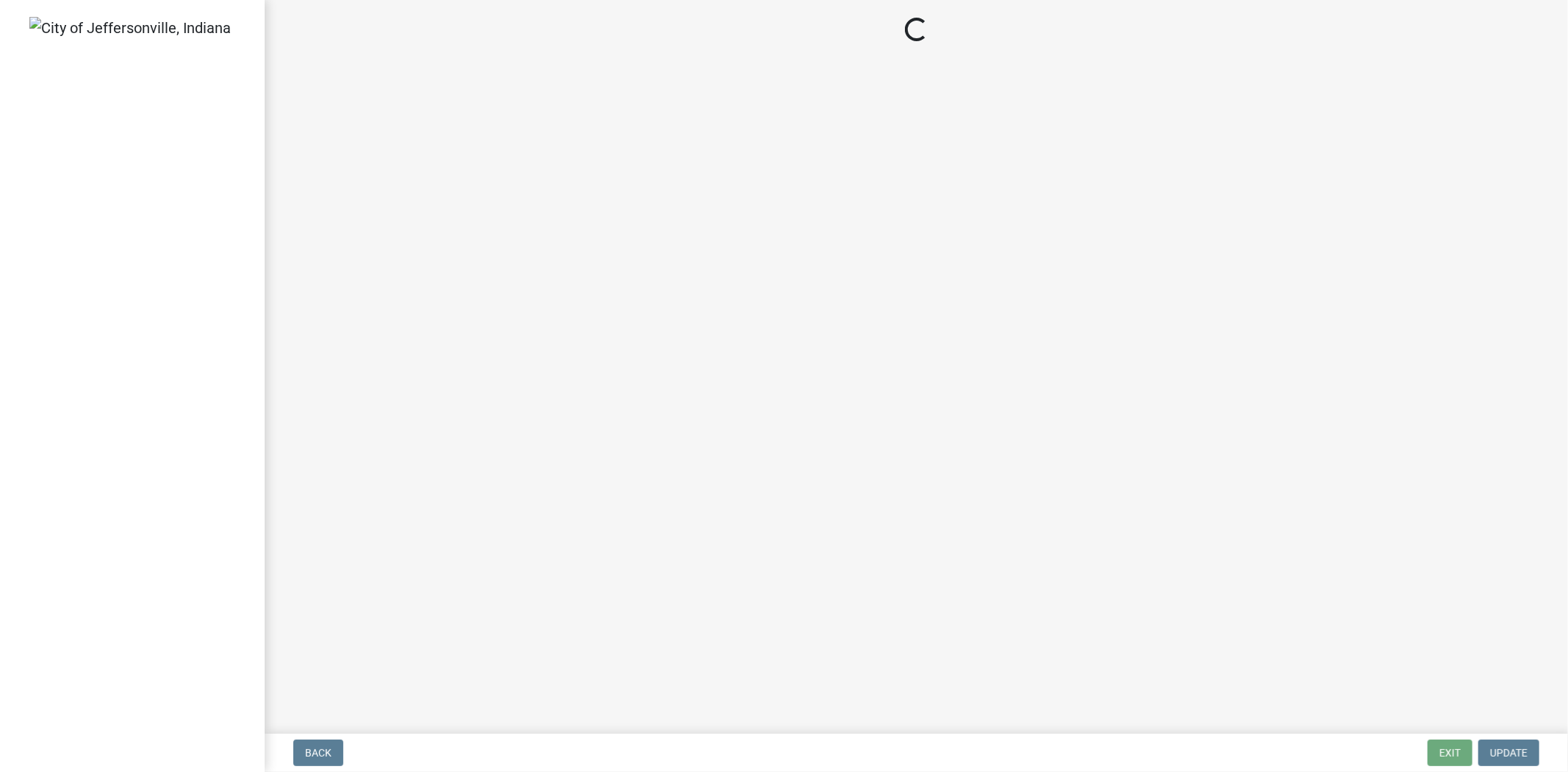
select select "13c97fbc-c819-4cee-844a-0db3d3c4db95"
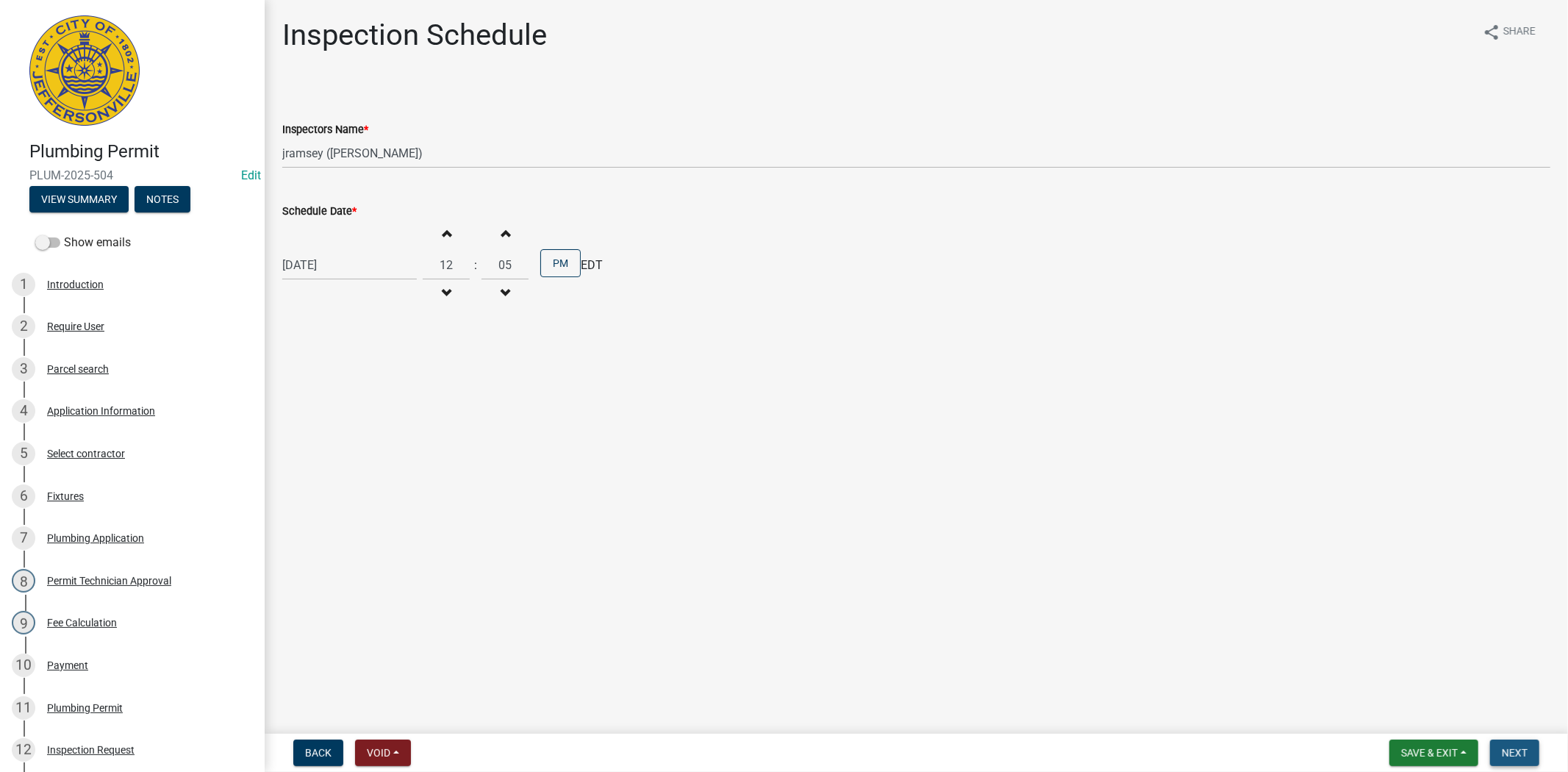
click at [1526, 754] on span "Next" at bounding box center [1514, 753] width 26 height 12
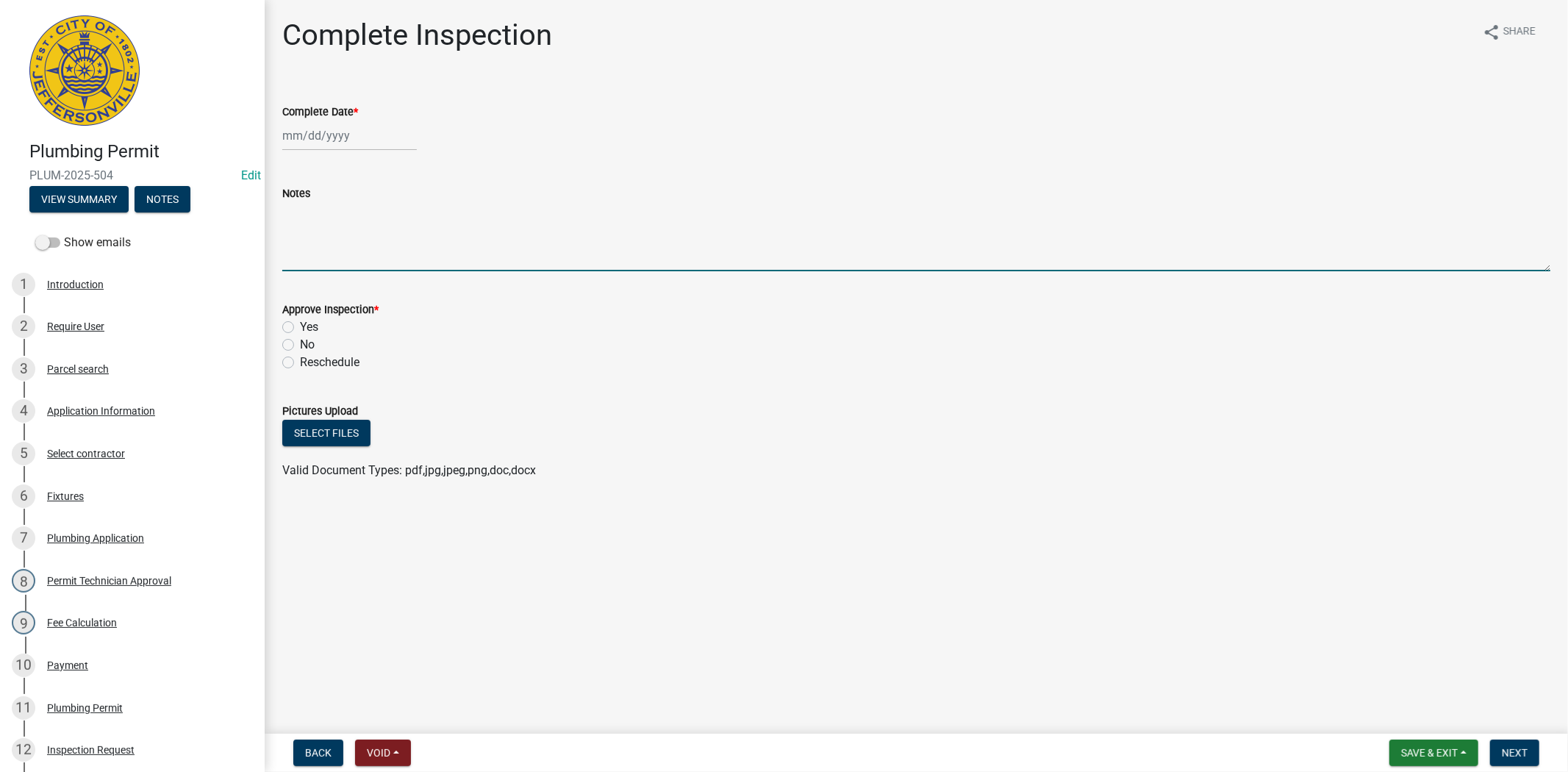
click at [338, 233] on textarea "Notes" at bounding box center [916, 237] width 1268 height 69
type textarea "502.500.3013"
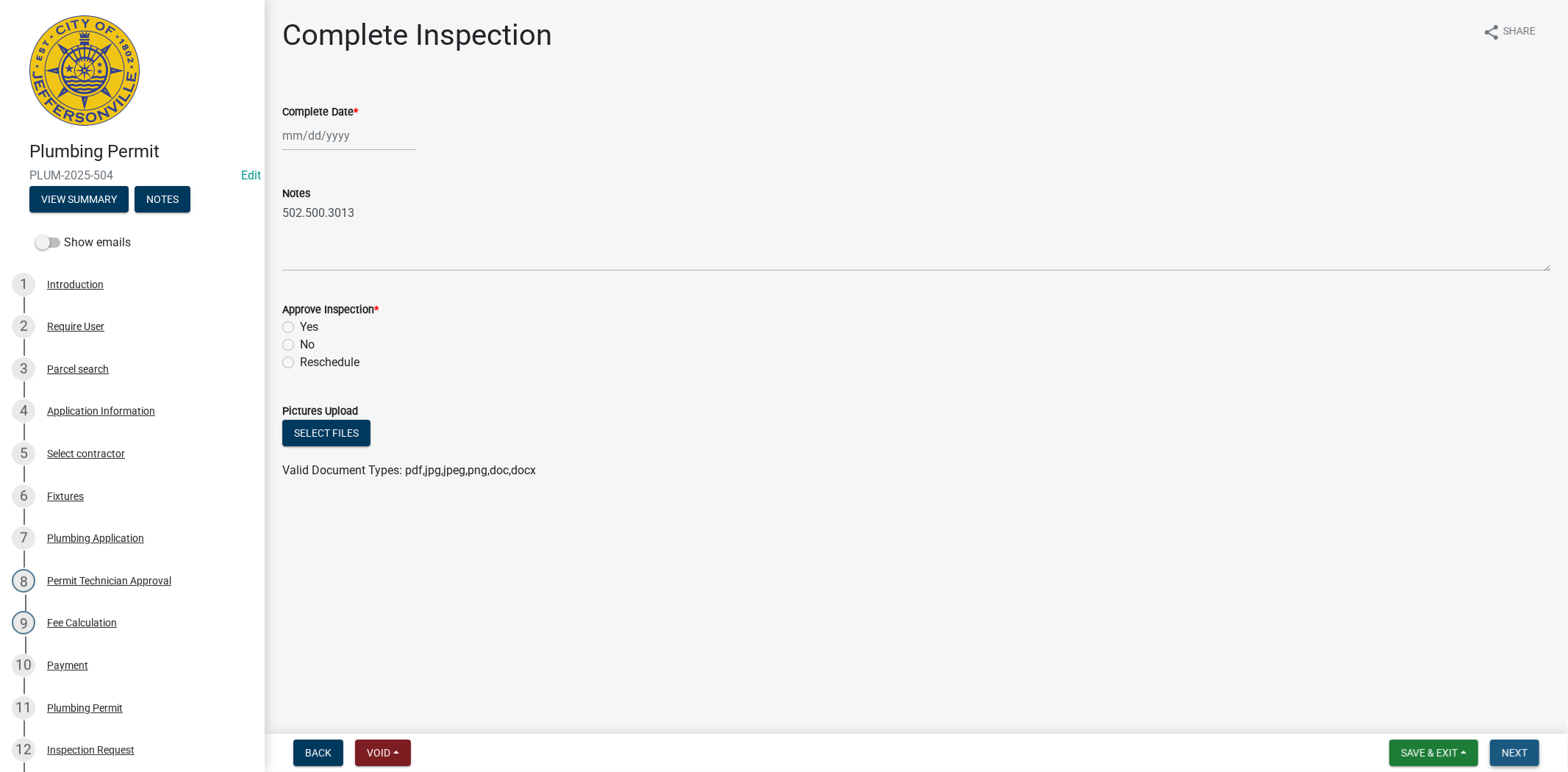
click at [1501, 741] on button "Next" at bounding box center [1514, 753] width 49 height 27
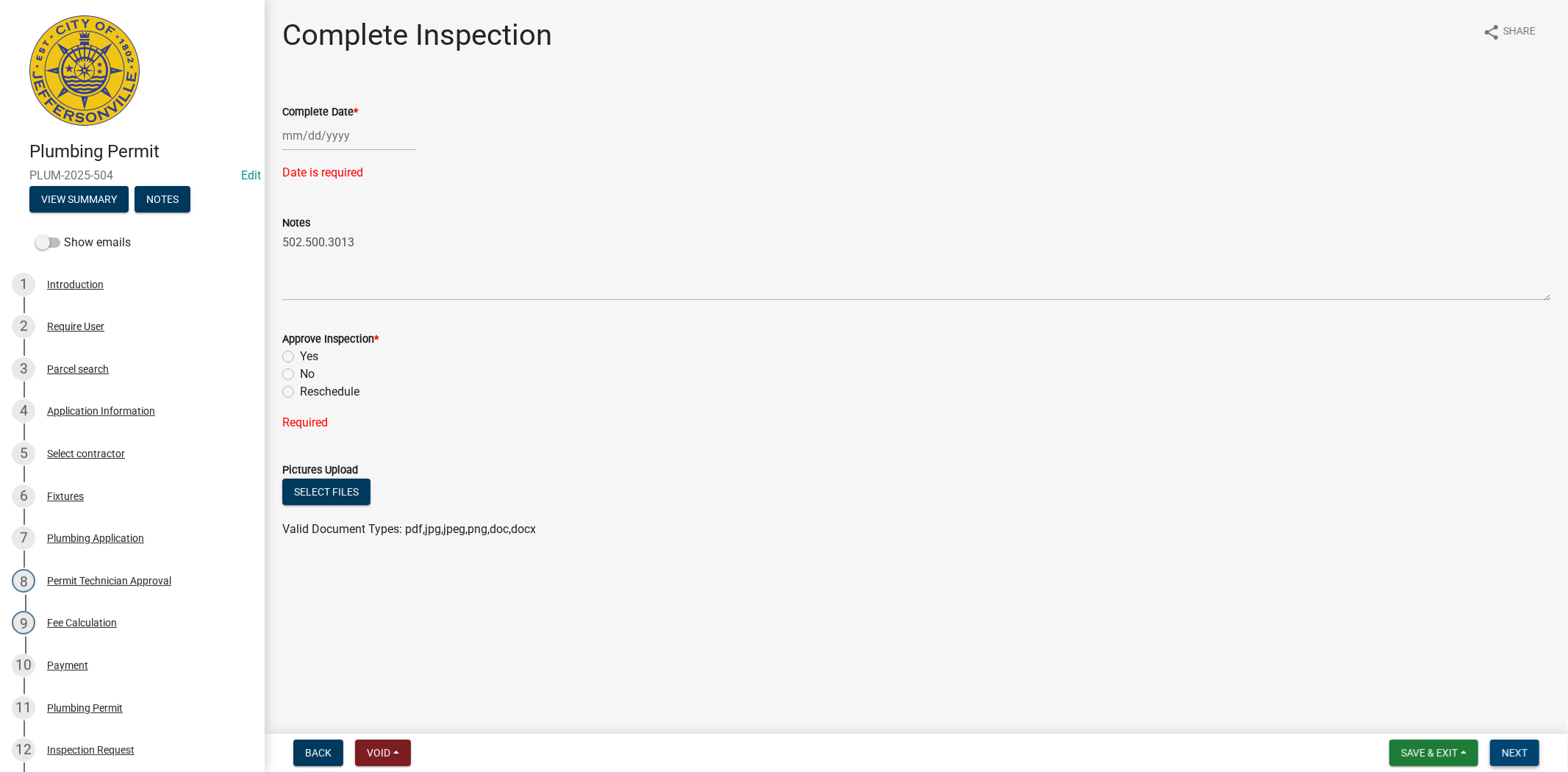
click at [1505, 747] on span "Next" at bounding box center [1514, 753] width 26 height 12
click at [1423, 756] on span "Save & Exit" at bounding box center [1429, 753] width 56 height 12
click at [1410, 723] on button "Save & Exit" at bounding box center [1419, 714] width 117 height 35
